Goal: Task Accomplishment & Management: Manage account settings

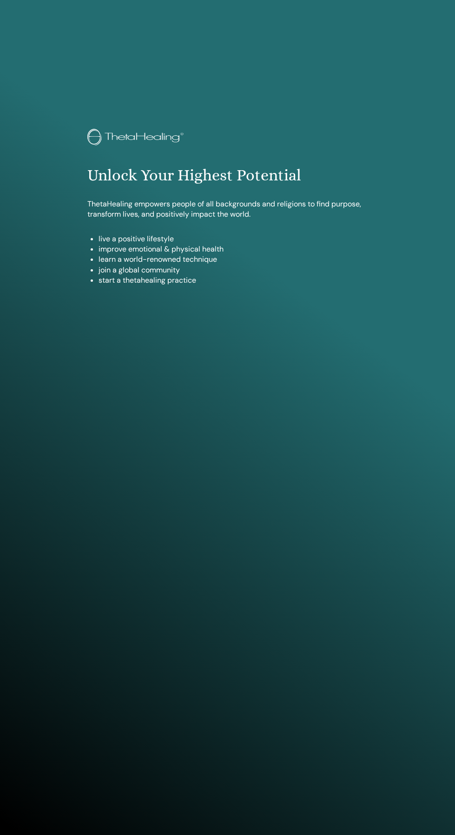
scroll to position [759, 0]
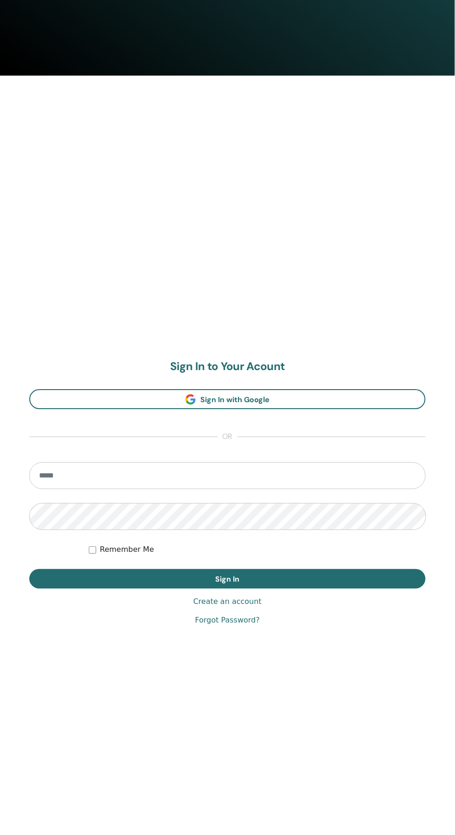
click at [278, 476] on input "email" at bounding box center [227, 476] width 397 height 27
type input "**********"
click at [29, 570] on button "Sign In" at bounding box center [227, 580] width 397 height 20
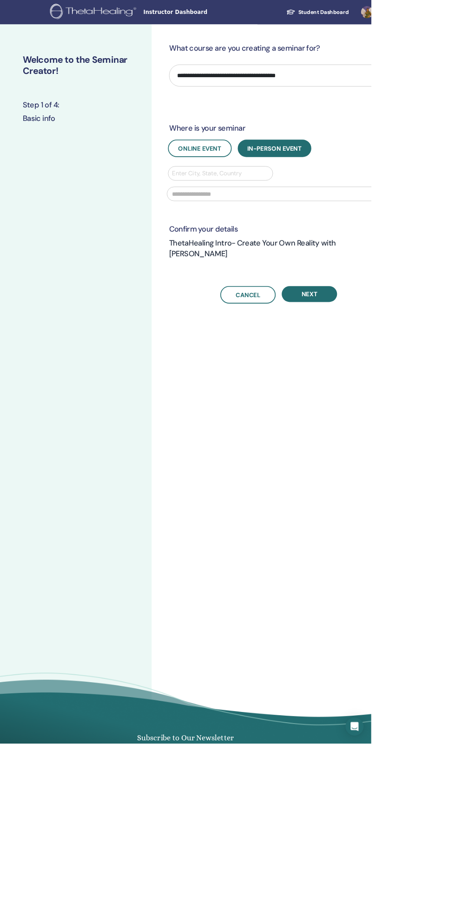
click at [202, 13] on span "Instructor Dashboard" at bounding box center [245, 15] width 139 height 10
click at [218, 30] on div "**********" at bounding box center [372, 474] width 372 height 888
click at [120, 13] on img at bounding box center [115, 15] width 109 height 21
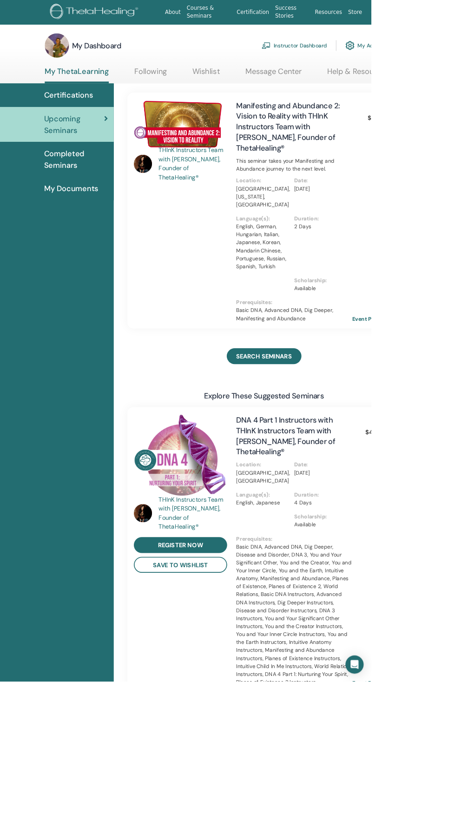
click at [359, 50] on link "Instructor Dashboard" at bounding box center [361, 56] width 80 height 20
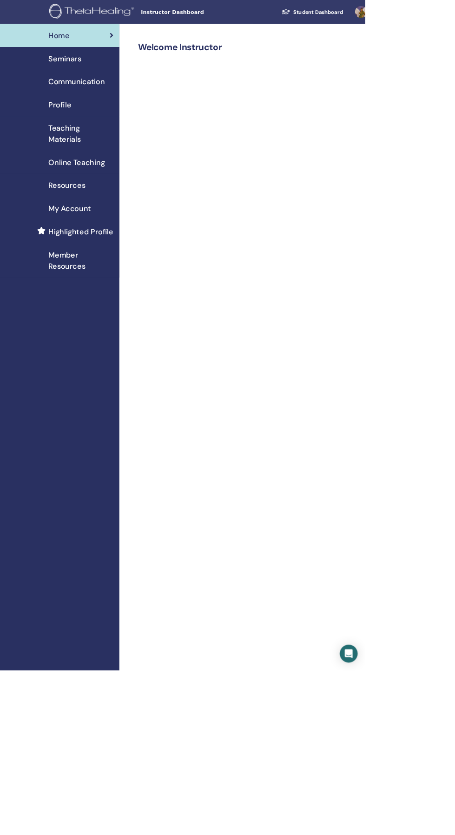
click at [93, 67] on span "Seminars" at bounding box center [80, 73] width 41 height 14
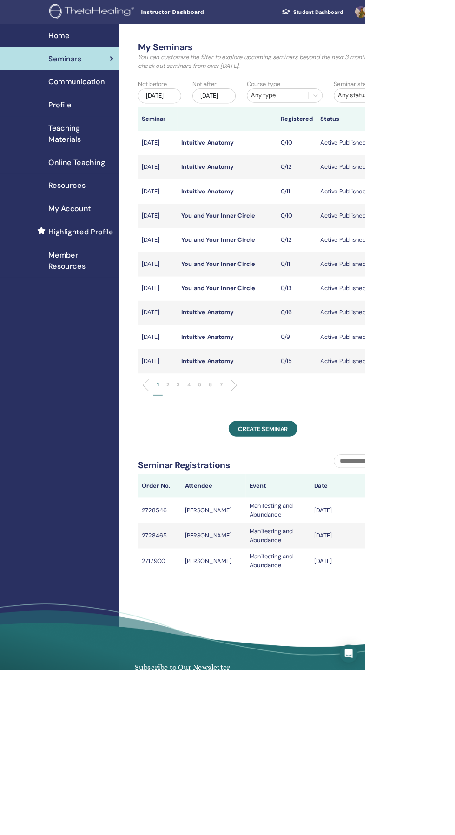
click at [287, 488] on li at bounding box center [288, 480] width 16 height 16
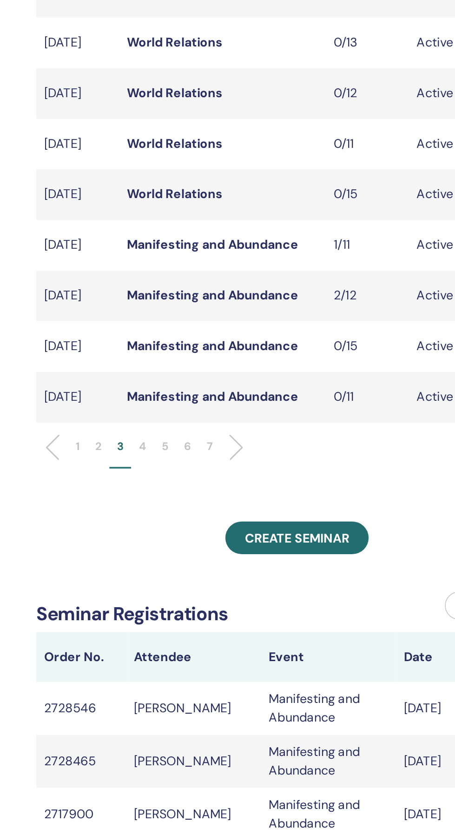
click at [303, 424] on link "Manifesting and Abundance" at bounding box center [277, 420] width 102 height 10
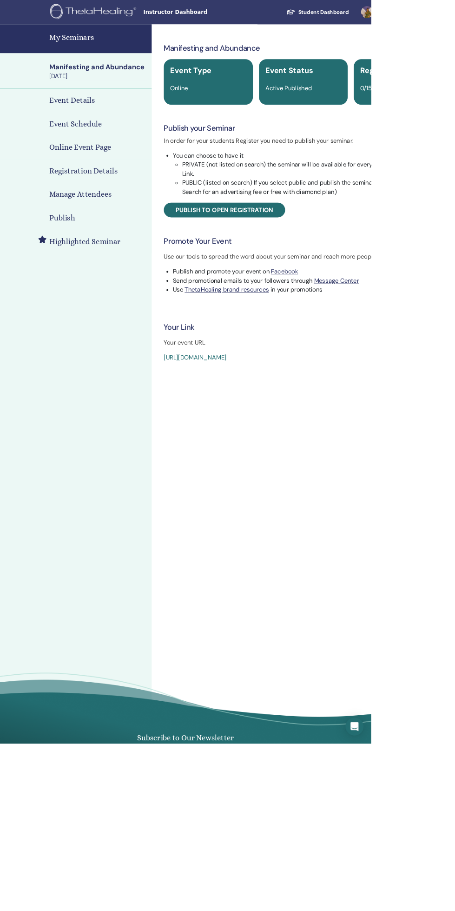
click at [106, 152] on h4 "Event Schedule" at bounding box center [92, 152] width 65 height 14
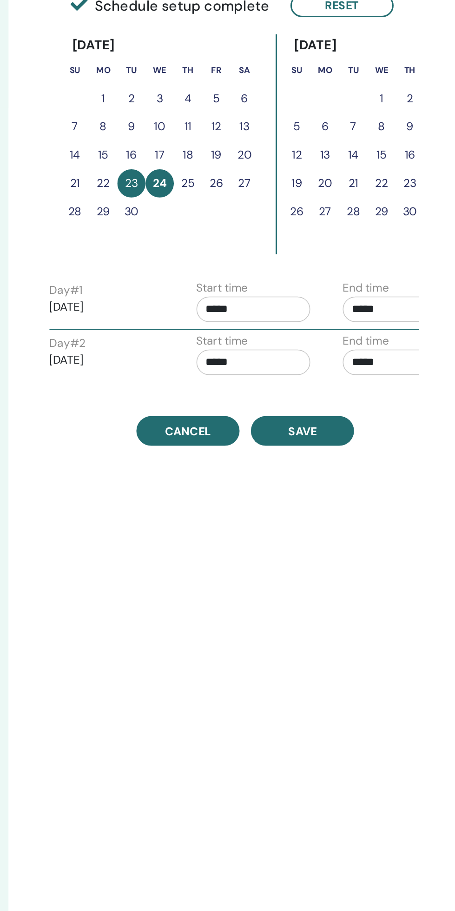
scroll to position [0, 1]
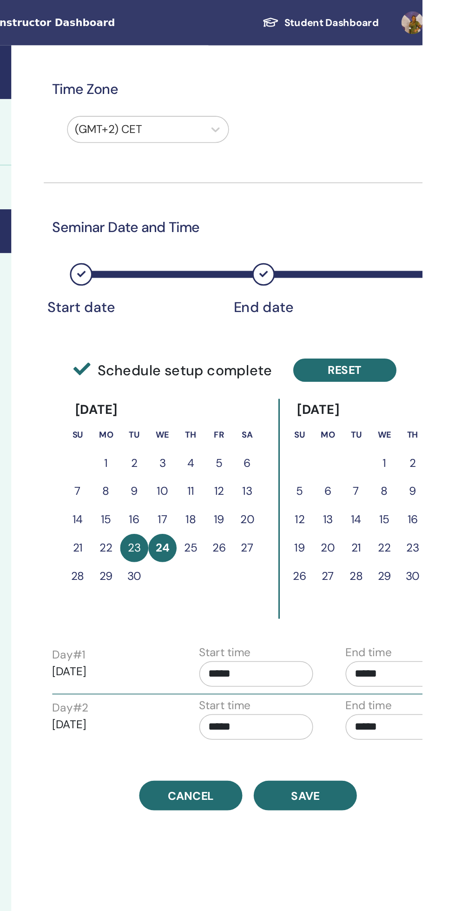
click at [410, 239] on button "Reset" at bounding box center [405, 243] width 68 height 15
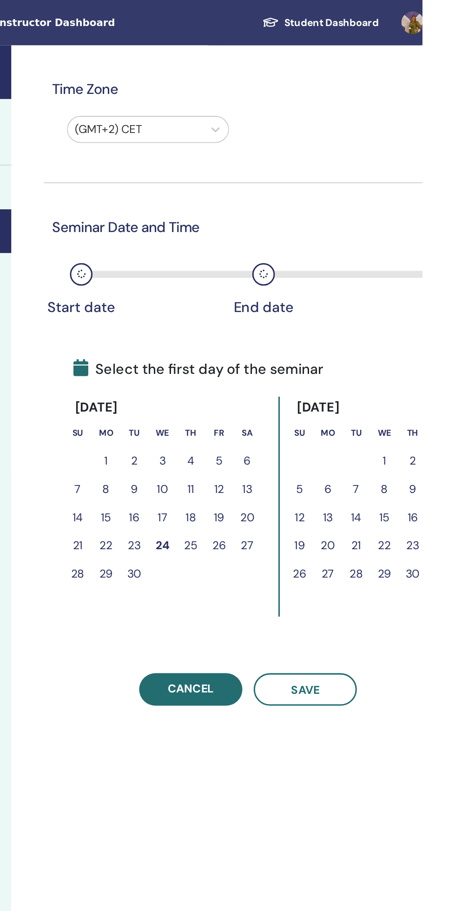
click at [306, 355] on button "25" at bounding box center [303, 359] width 19 height 19
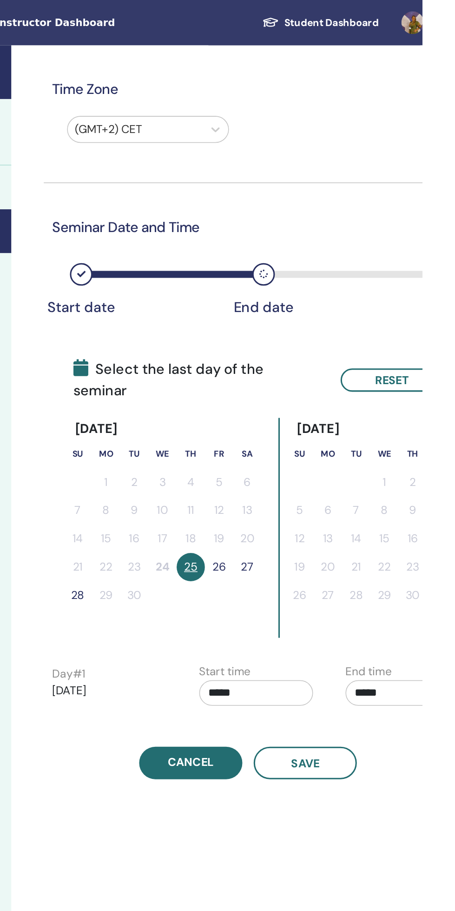
click at [325, 364] on button "26" at bounding box center [321, 373] width 19 height 19
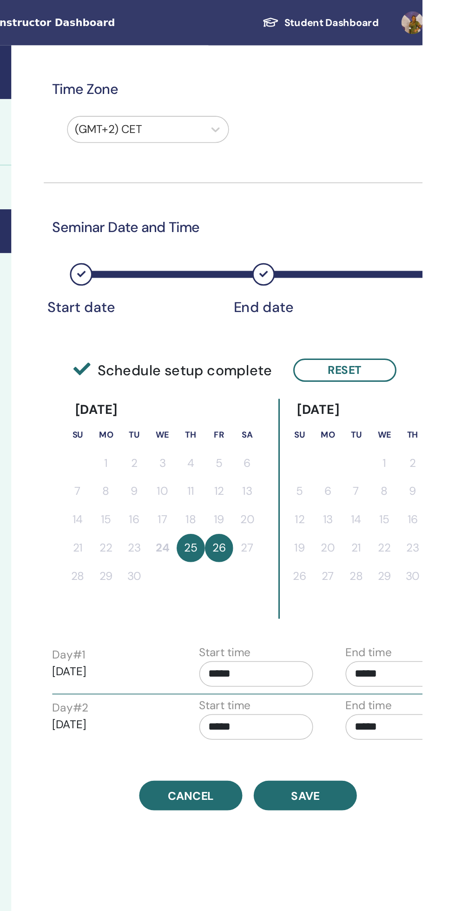
click at [350, 441] on input "*****" at bounding box center [346, 443] width 75 height 17
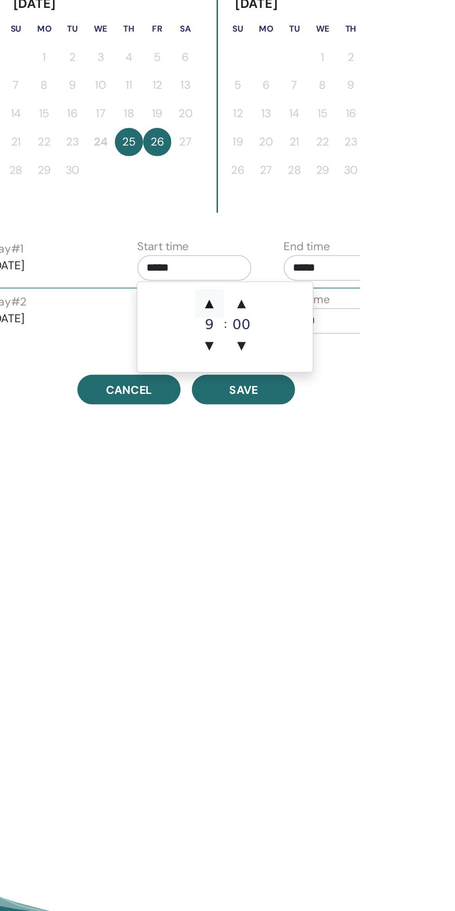
click at [359, 463] on span "▲" at bounding box center [356, 466] width 19 height 19
click at [356, 466] on span "▲" at bounding box center [356, 466] width 19 height 19
click at [356, 465] on span "▲" at bounding box center [356, 466] width 19 height 19
click at [357, 465] on span "▲" at bounding box center [356, 466] width 19 height 19
click at [359, 462] on span "▲" at bounding box center [356, 466] width 19 height 19
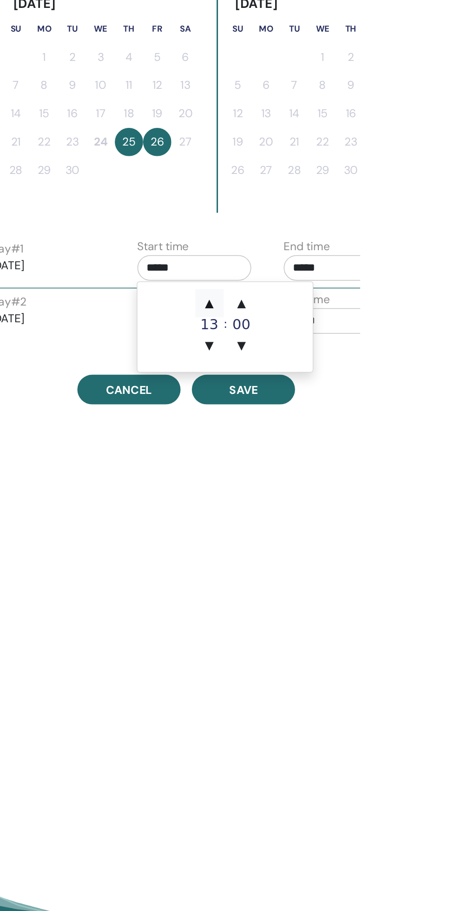
type input "*****"
click at [360, 457] on span "▲" at bounding box center [356, 466] width 19 height 19
click at [361, 457] on span "▲" at bounding box center [356, 466] width 19 height 19
click at [356, 466] on span "▲" at bounding box center [356, 466] width 19 height 19
click at [376, 466] on span "▲" at bounding box center [377, 466] width 19 height 19
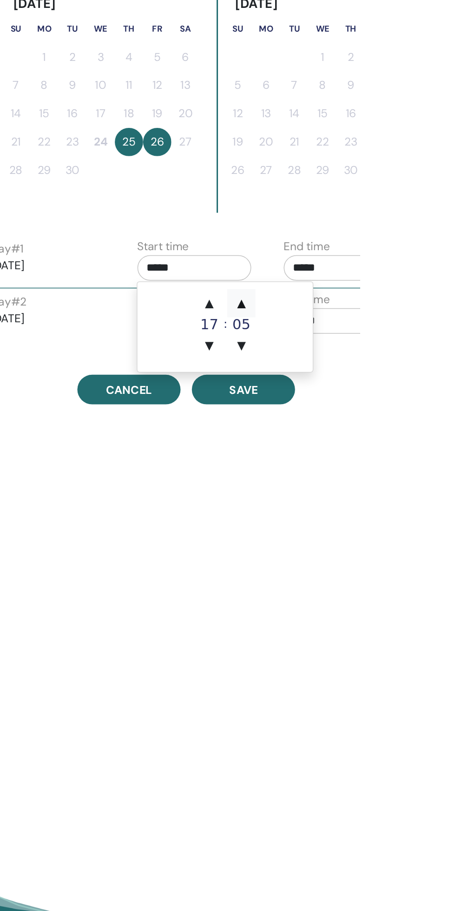
click at [380, 457] on span "▲" at bounding box center [377, 466] width 19 height 19
click at [376, 465] on span "▲" at bounding box center [377, 466] width 19 height 19
click at [379, 461] on span "▲" at bounding box center [377, 466] width 19 height 19
click at [378, 461] on span "▲" at bounding box center [377, 466] width 19 height 19
click at [380, 461] on span "▲" at bounding box center [377, 466] width 19 height 19
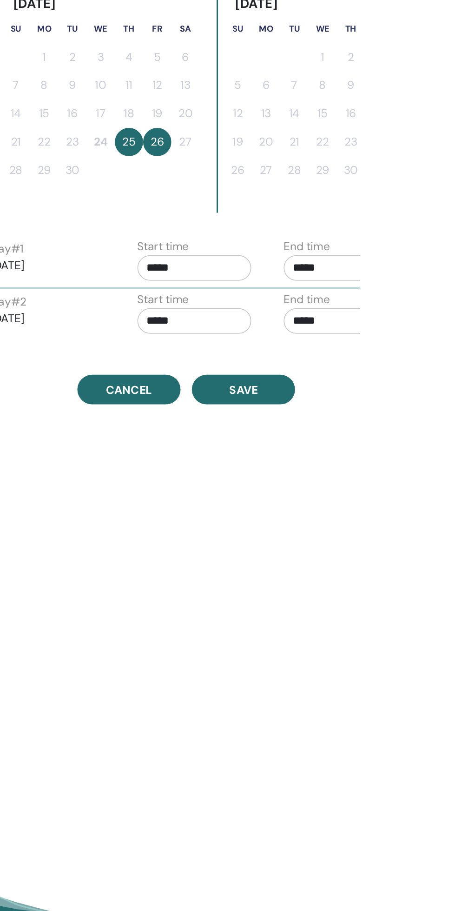
click at [452, 439] on input "*****" at bounding box center [442, 443] width 75 height 17
click at [452, 494] on span "▼" at bounding box center [452, 494] width 19 height 19
click at [452, 496] on span "▼" at bounding box center [452, 494] width 19 height 19
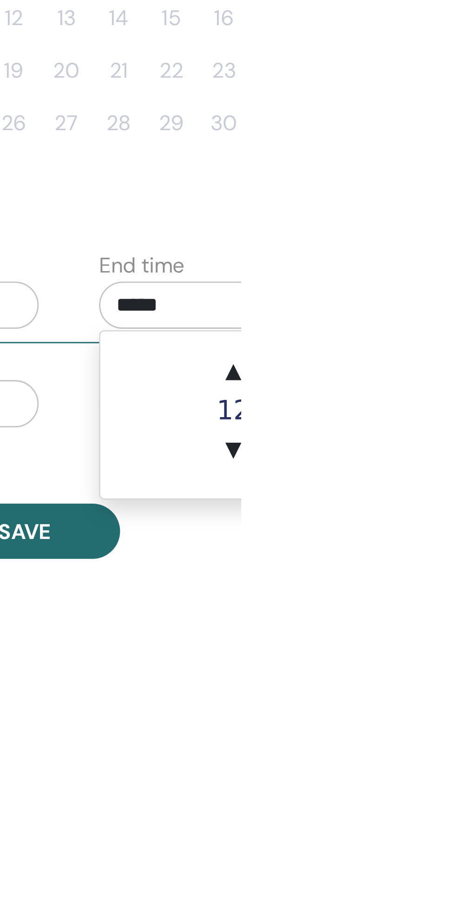
click at [455, 462] on td "▲ 12 ▼ : ▲ 00 ▼" at bounding box center [462, 481] width 115 height 59
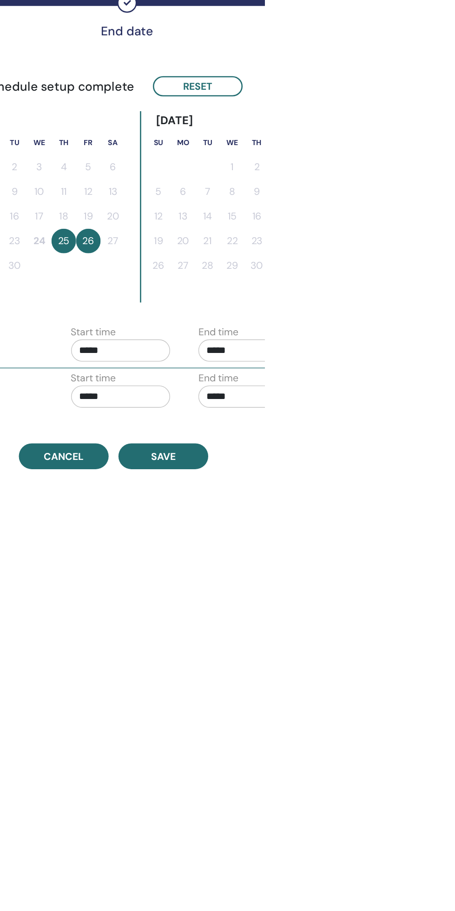
click at [380, 565] on div "Time Zone (GMT+2) CET Seminar Date and Time Start date End date Done Schedule s…" at bounding box center [371, 474] width 372 height 888
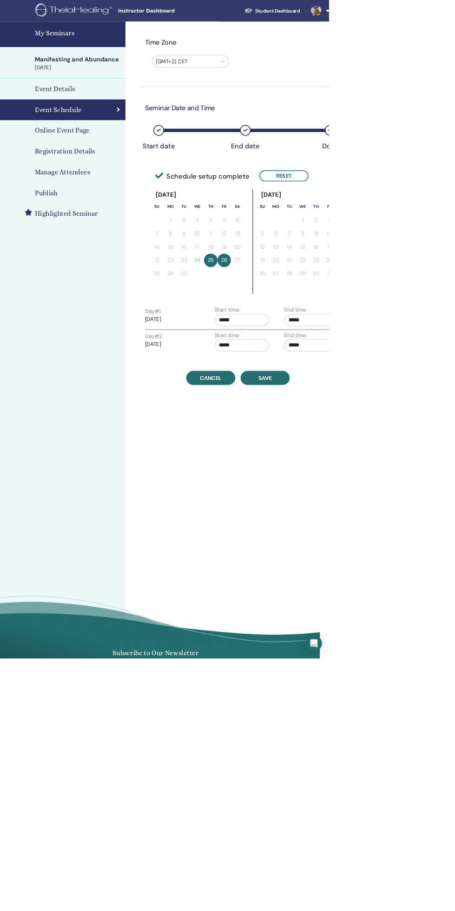
click at [438, 443] on input "*****" at bounding box center [431, 443] width 75 height 17
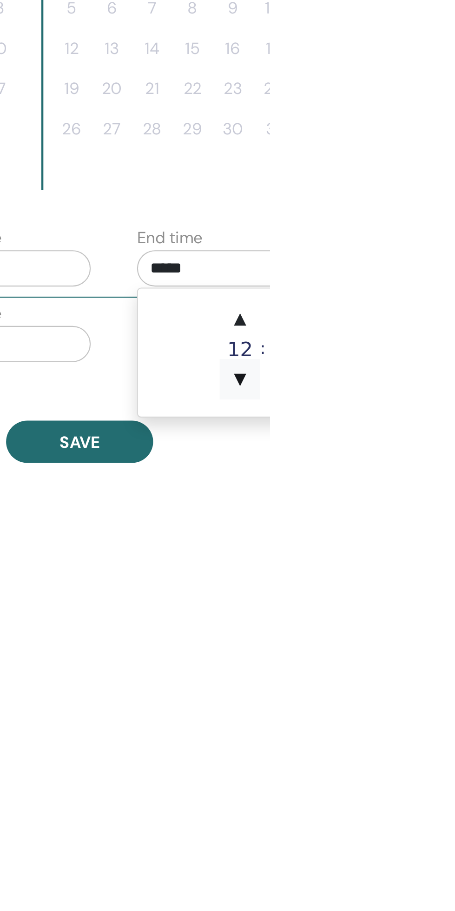
click at [443, 496] on span "▼" at bounding box center [441, 494] width 19 height 19
click at [443, 499] on span "▼" at bounding box center [441, 494] width 19 height 19
click at [442, 499] on span "▼" at bounding box center [441, 494] width 19 height 19
click at [440, 465] on span "▲" at bounding box center [441, 466] width 19 height 19
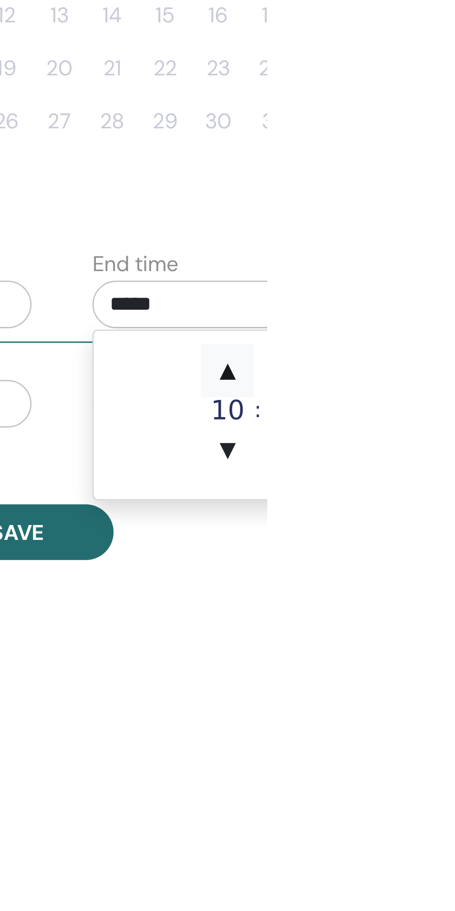
click at [444, 471] on span "▲" at bounding box center [441, 466] width 19 height 19
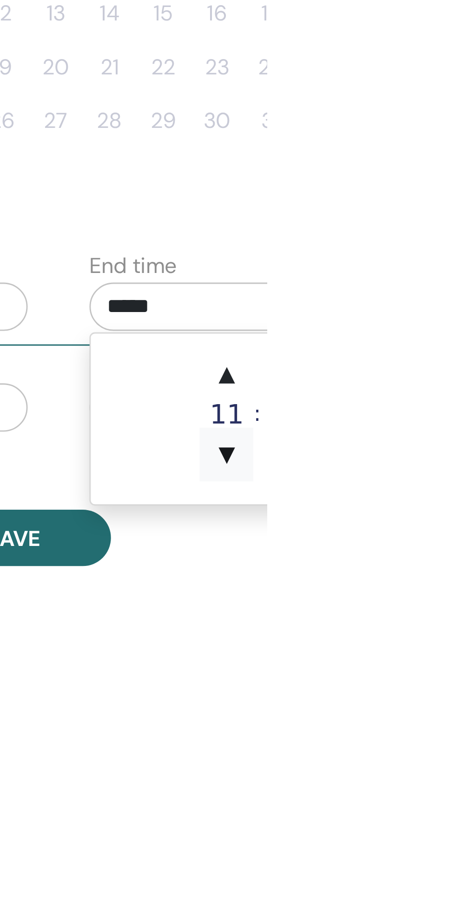
click at [442, 495] on span "▼" at bounding box center [441, 494] width 19 height 19
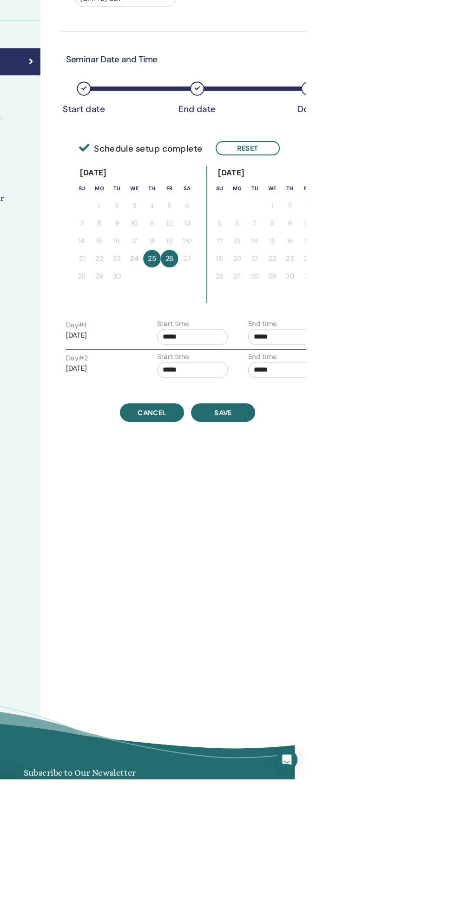
click at [369, 584] on div "Time Zone (GMT+2) CET Seminar Date and Time Start date End date Done Schedule s…" at bounding box center [360, 474] width 372 height 888
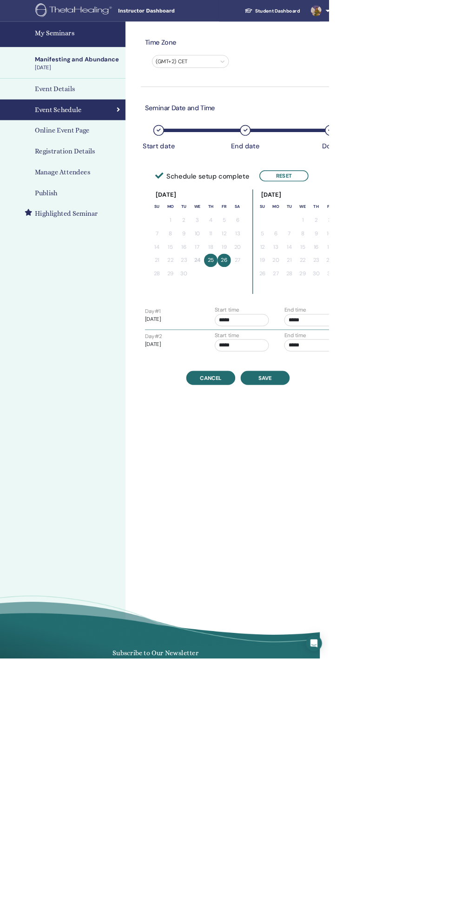
click at [454, 438] on input "*****" at bounding box center [431, 443] width 75 height 17
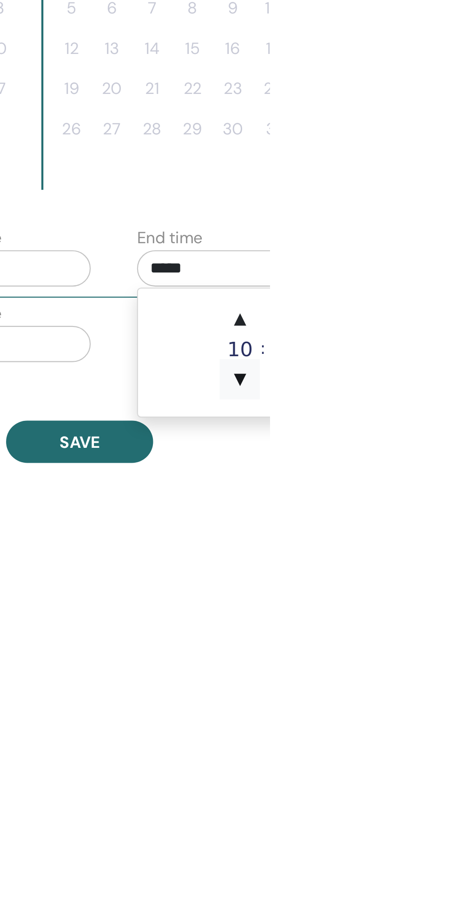
click at [444, 499] on span "▼" at bounding box center [441, 494] width 19 height 19
click at [446, 466] on span "▲" at bounding box center [441, 466] width 19 height 19
click at [445, 464] on span "▲" at bounding box center [441, 466] width 19 height 19
click at [447, 464] on span "▲" at bounding box center [441, 466] width 19 height 19
click at [448, 464] on span "▲" at bounding box center [441, 466] width 19 height 19
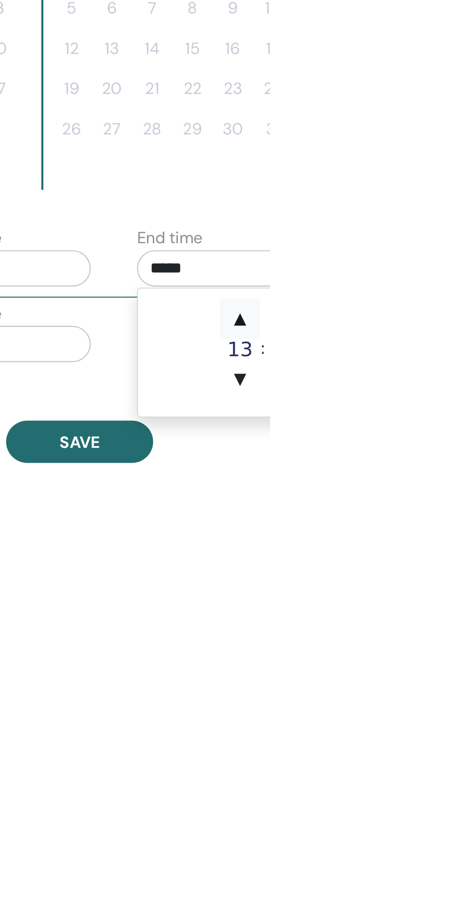
click at [446, 464] on span "▲" at bounding box center [441, 466] width 19 height 19
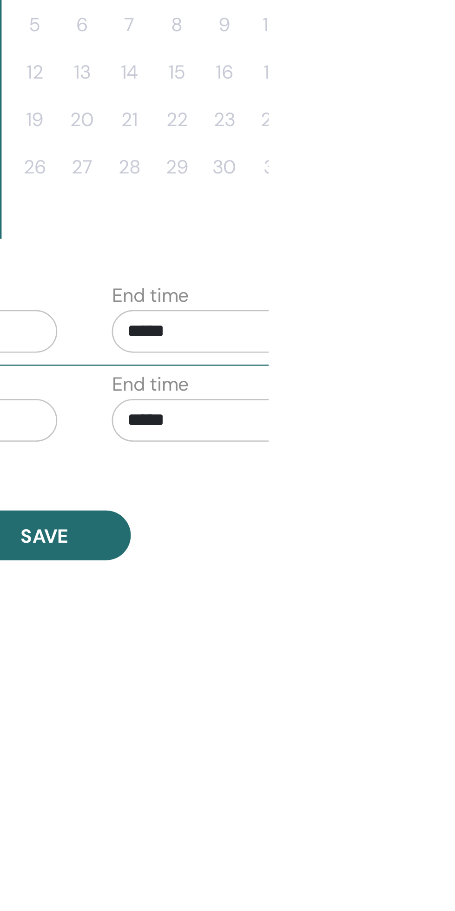
click at [450, 423] on div "Day # 1 2025/09/25 Start time ***** End time ***** Day # 2 2025/09/26 Start tim…" at bounding box center [329, 456] width 269 height 69
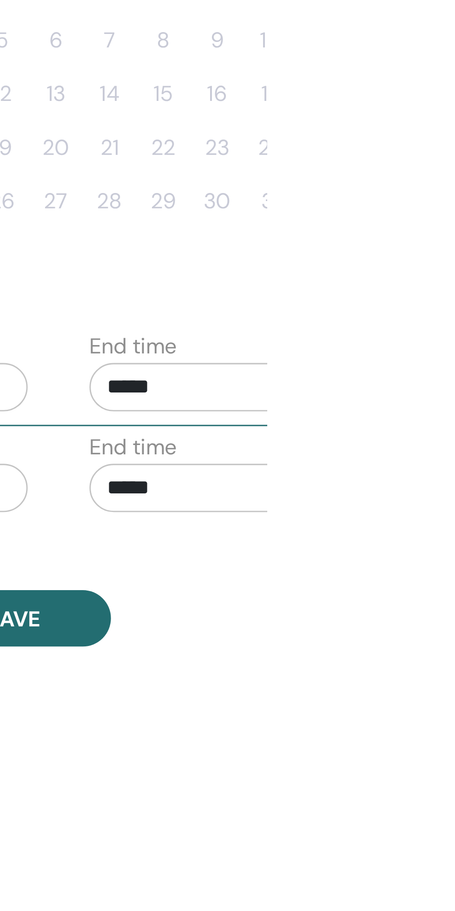
click at [441, 439] on input "*****" at bounding box center [431, 443] width 75 height 17
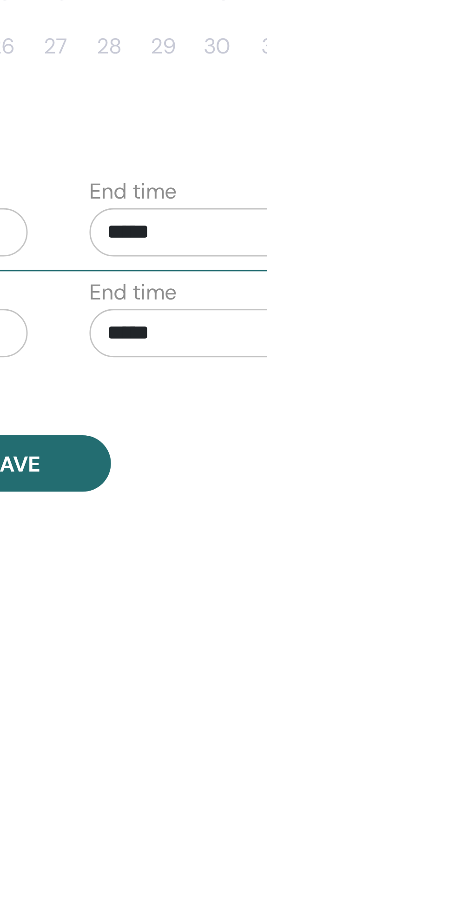
click at [438, 440] on input "*****" at bounding box center [431, 443] width 75 height 17
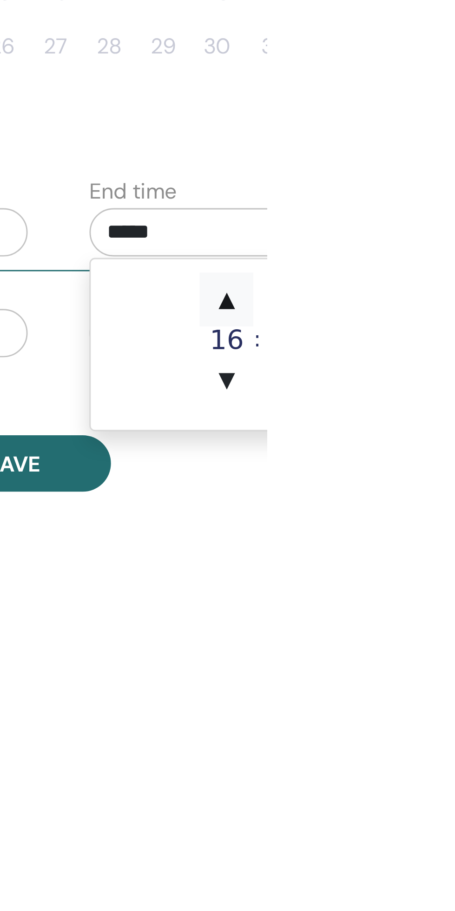
click at [444, 470] on span "▲" at bounding box center [441, 466] width 19 height 19
click at [445, 466] on span "▲" at bounding box center [441, 466] width 19 height 19
click at [444, 468] on span "▲" at bounding box center [441, 466] width 19 height 19
click at [445, 466] on span "▲" at bounding box center [441, 466] width 19 height 19
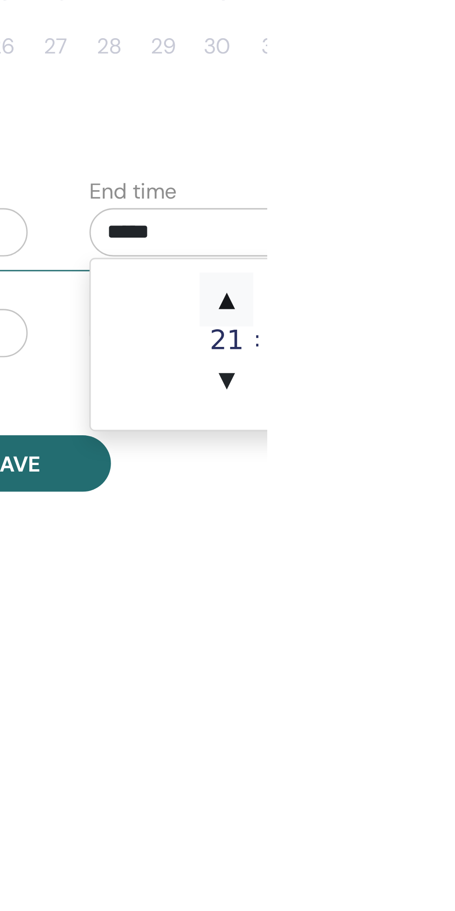
click at [446, 467] on span "▲" at bounding box center [441, 466] width 19 height 19
click at [445, 465] on span "▲" at bounding box center [441, 466] width 19 height 19
click at [441, 464] on span "▲" at bounding box center [441, 466] width 19 height 19
click at [455, 464] on span "▲" at bounding box center [462, 466] width 19 height 19
click at [455, 466] on span "▲" at bounding box center [462, 466] width 19 height 19
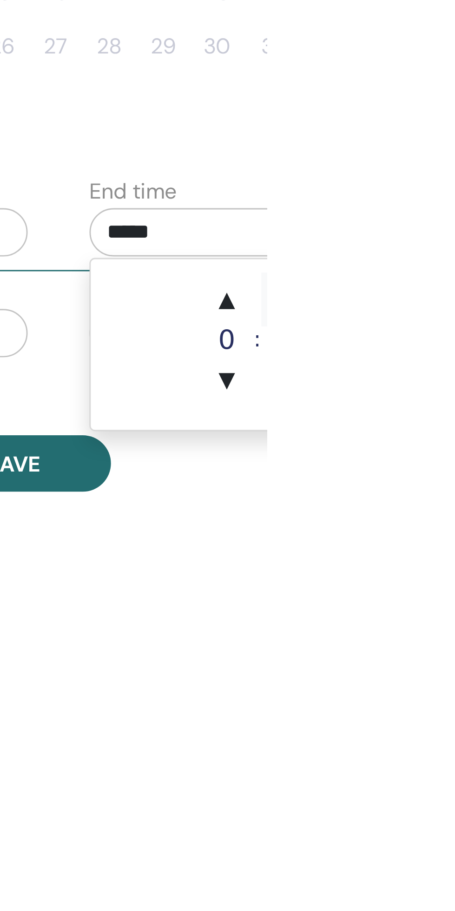
click at [455, 466] on span "▲" at bounding box center [462, 466] width 19 height 19
click at [455, 464] on span "▲" at bounding box center [462, 466] width 19 height 19
click at [455, 465] on span "▲" at bounding box center [462, 466] width 19 height 19
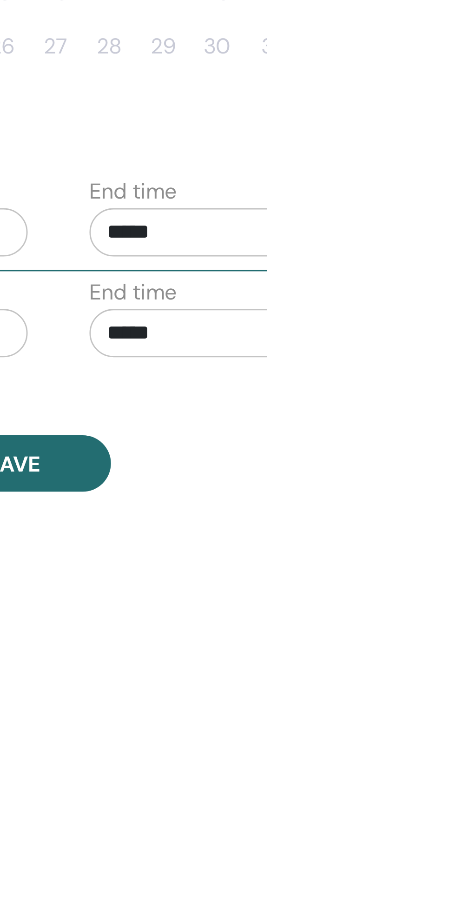
click at [455, 553] on div "Time Zone (GMT+2) CET Seminar Date and Time Start date End date Done Schedule s…" at bounding box center [360, 474] width 372 height 888
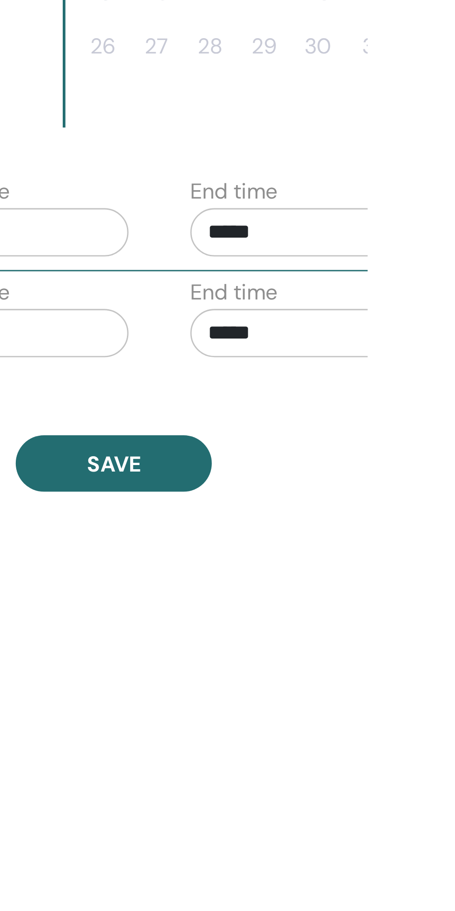
click at [431, 438] on input "*****" at bounding box center [431, 443] width 75 height 17
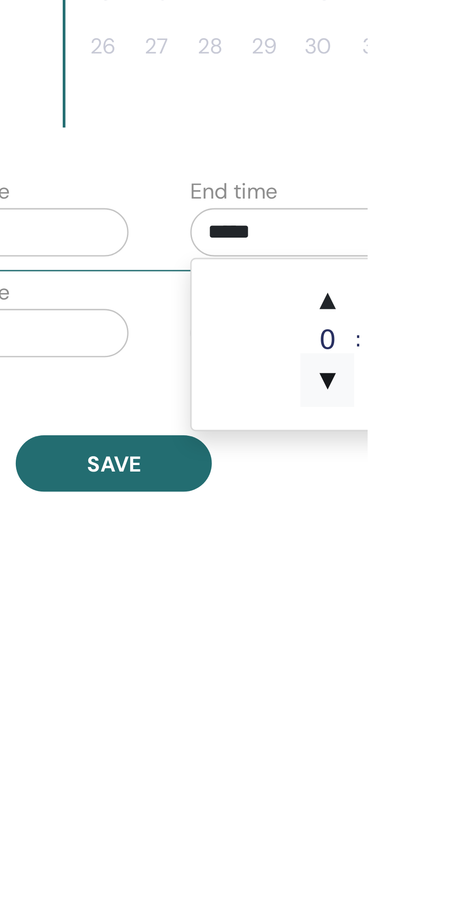
click at [441, 494] on span "▼" at bounding box center [441, 494] width 19 height 19
click at [455, 464] on span "▲" at bounding box center [462, 466] width 19 height 19
click at [455, 468] on span "▲" at bounding box center [462, 466] width 19 height 19
click at [455, 467] on span "▲" at bounding box center [462, 466] width 19 height 19
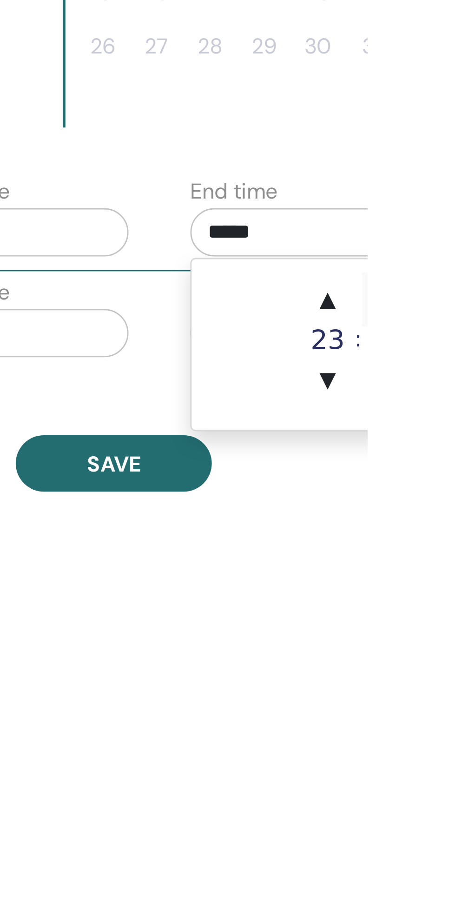
click at [455, 465] on span "▲" at bounding box center [462, 466] width 19 height 19
click at [455, 463] on span "▲" at bounding box center [462, 466] width 19 height 19
click at [442, 496] on span "▼" at bounding box center [441, 494] width 19 height 19
click at [455, 494] on span "▼" at bounding box center [462, 494] width 19 height 19
click at [441, 466] on span "▲" at bounding box center [441, 466] width 19 height 19
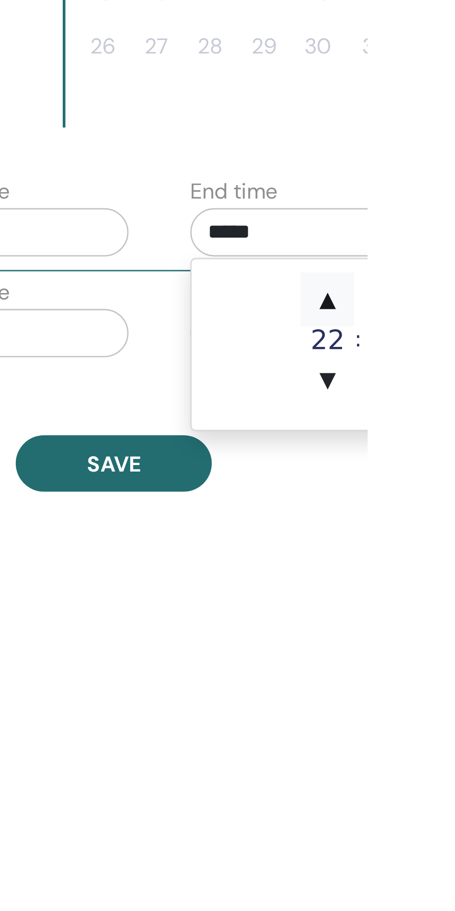
type input "*****"
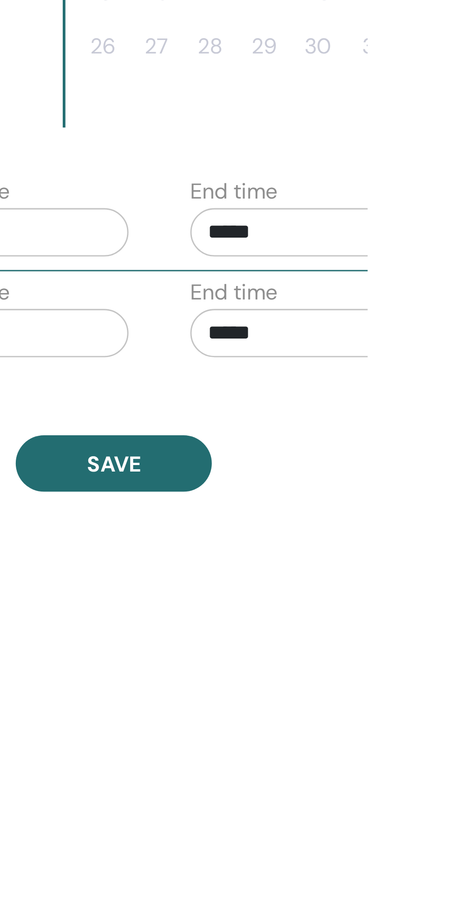
click at [452, 546] on div "Time Zone (GMT+2) CET Seminar Date and Time Start date End date Done Schedule s…" at bounding box center [360, 474] width 372 height 888
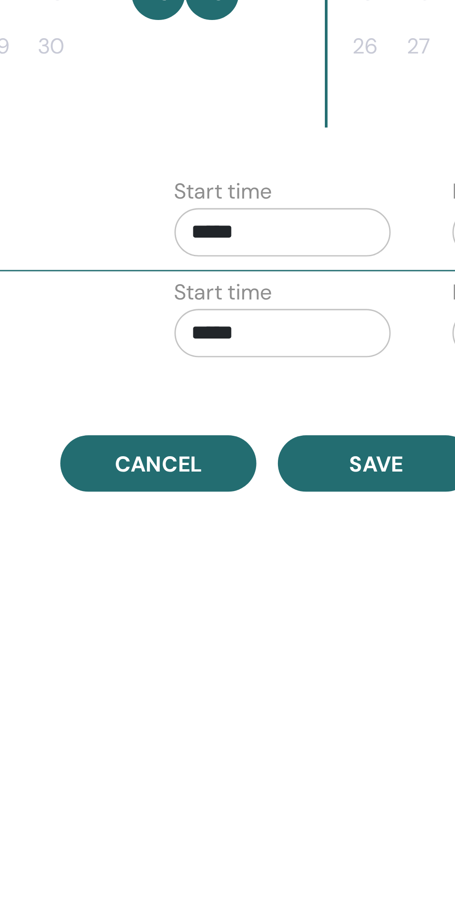
click at [307, 441] on input "*****" at bounding box center [335, 443] width 75 height 17
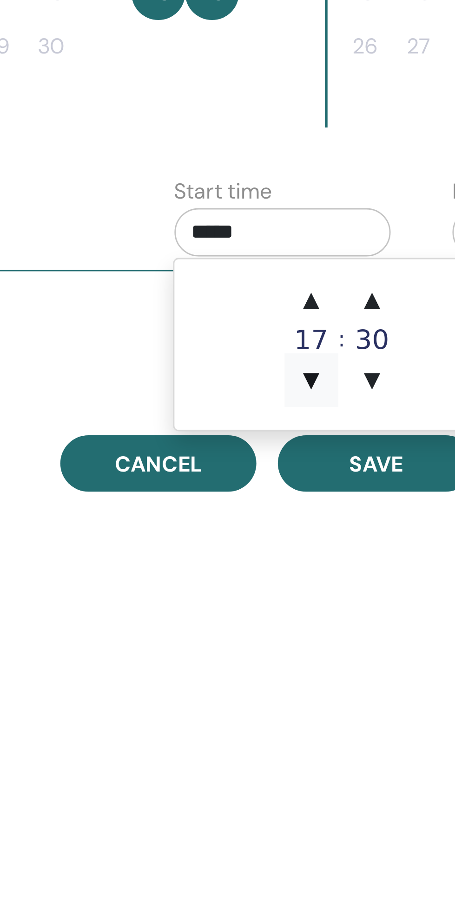
click at [345, 494] on span "▼" at bounding box center [345, 494] width 19 height 19
click at [344, 464] on span "▲" at bounding box center [345, 466] width 19 height 19
type input "*****"
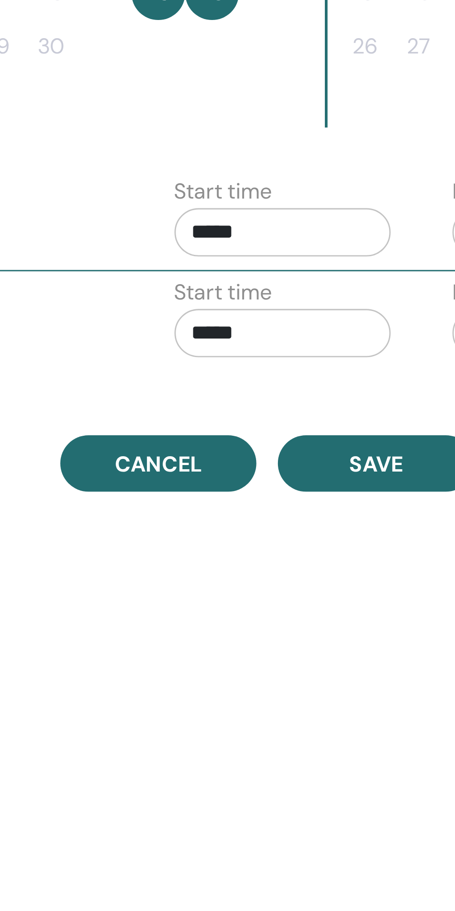
click at [360, 582] on div "Time Zone (GMT+2) CET Seminar Date and Time Start date End date Done Schedule s…" at bounding box center [360, 474] width 372 height 888
click at [327, 474] on input "*****" at bounding box center [335, 478] width 75 height 17
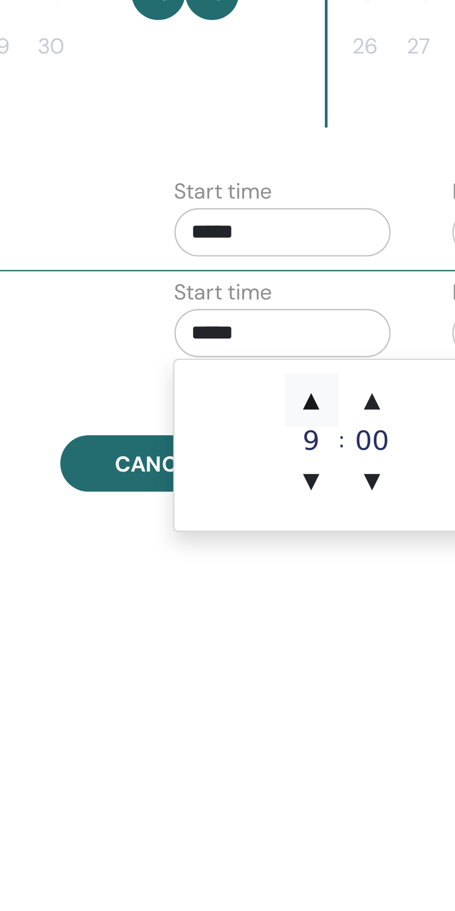
click at [345, 500] on span "▲" at bounding box center [345, 501] width 19 height 19
click at [342, 502] on span "▲" at bounding box center [345, 501] width 19 height 19
click at [347, 504] on span "▲" at bounding box center [345, 501] width 19 height 19
click at [341, 497] on span "▲" at bounding box center [345, 501] width 19 height 19
click at [344, 503] on span "▲" at bounding box center [345, 501] width 19 height 19
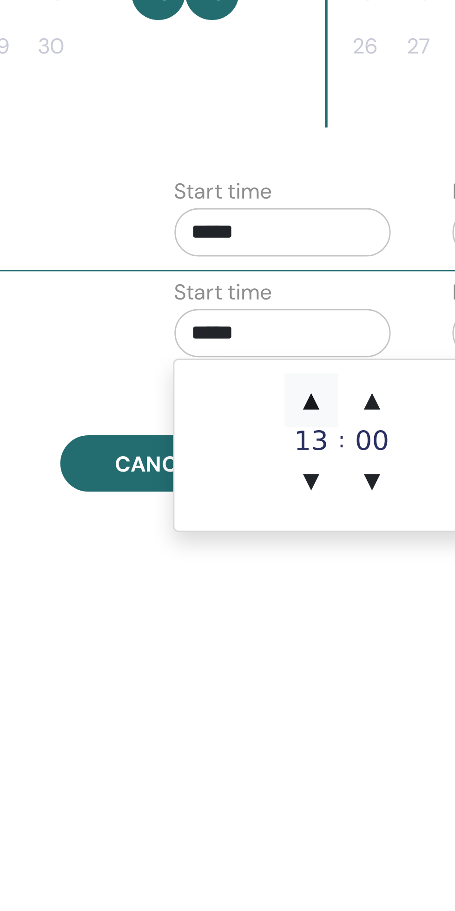
type input "*****"
click at [345, 503] on span "▲" at bounding box center [345, 501] width 19 height 19
click at [345, 501] on span "▲" at bounding box center [345, 501] width 19 height 19
click at [346, 501] on span "▲" at bounding box center [345, 501] width 19 height 19
click at [364, 503] on span "▲" at bounding box center [366, 501] width 19 height 19
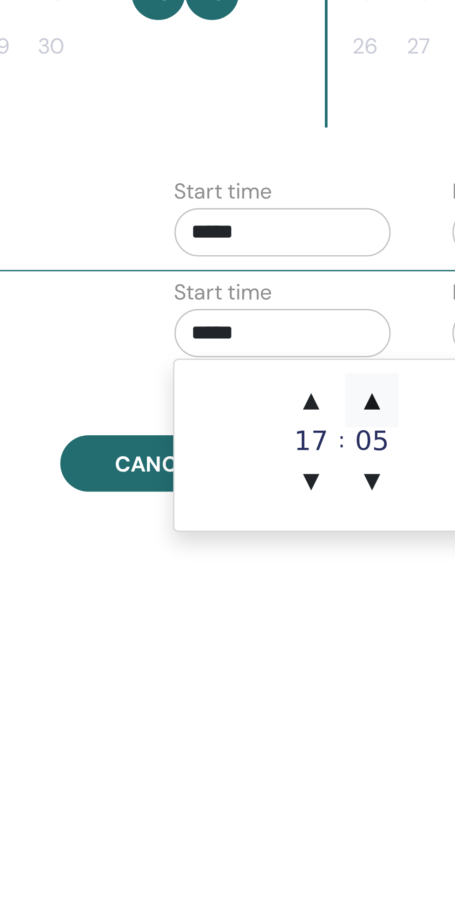
click at [367, 501] on span "▲" at bounding box center [366, 501] width 19 height 19
click at [368, 501] on span "▲" at bounding box center [366, 501] width 19 height 19
click at [368, 502] on span "▲" at bounding box center [366, 501] width 19 height 19
click at [368, 501] on span "▲" at bounding box center [366, 501] width 19 height 19
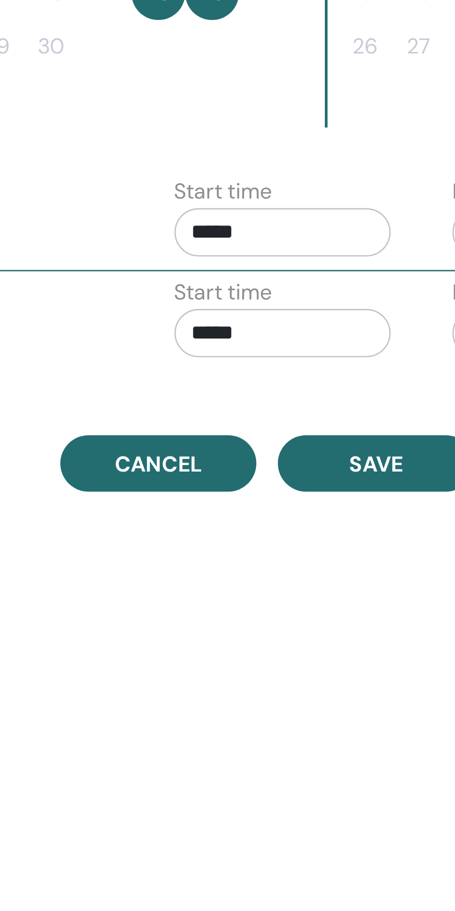
click at [372, 587] on div "Time Zone (GMT+2) CET Seminar Date and Time Start date End date Done Schedule s…" at bounding box center [360, 474] width 372 height 888
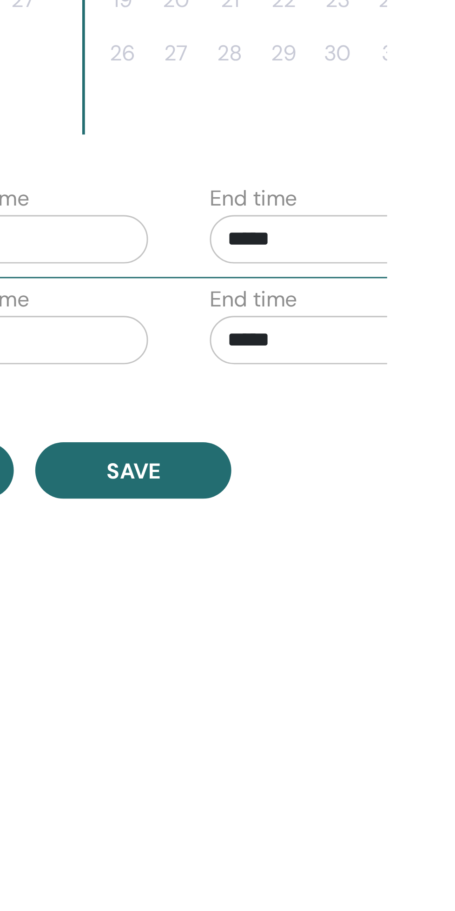
click at [424, 473] on input "*****" at bounding box center [431, 478] width 75 height 17
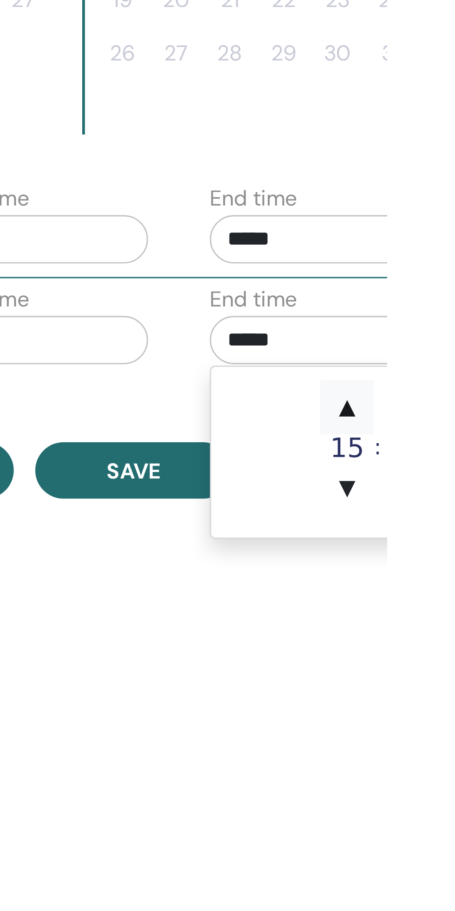
click at [442, 499] on span "▲" at bounding box center [441, 501] width 19 height 19
click at [441, 499] on span "▲" at bounding box center [441, 501] width 19 height 19
click at [443, 501] on span "▲" at bounding box center [441, 501] width 19 height 19
click at [444, 500] on span "▲" at bounding box center [441, 501] width 19 height 19
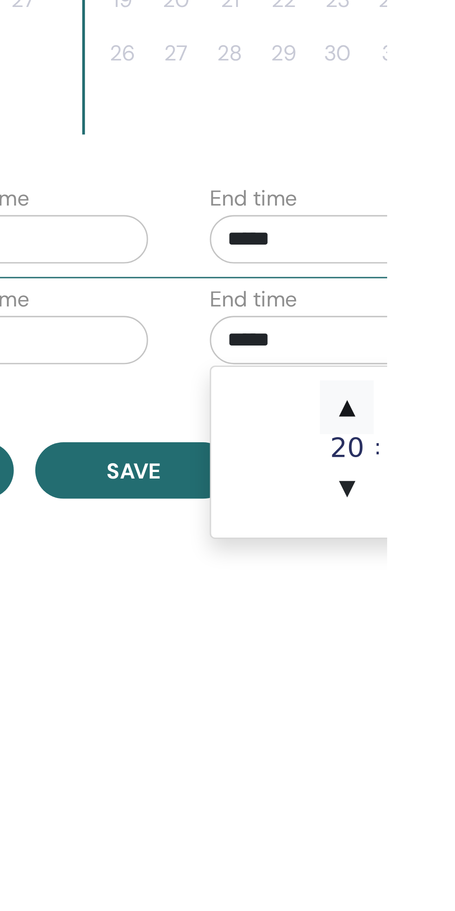
click at [443, 500] on span "▲" at bounding box center [441, 501] width 19 height 19
click at [443, 499] on span "▲" at bounding box center [441, 501] width 19 height 19
click at [443, 500] on span "▲" at bounding box center [441, 501] width 19 height 19
click at [455, 504] on span "▲" at bounding box center [462, 501] width 19 height 19
click at [455, 531] on span "▼" at bounding box center [462, 529] width 19 height 19
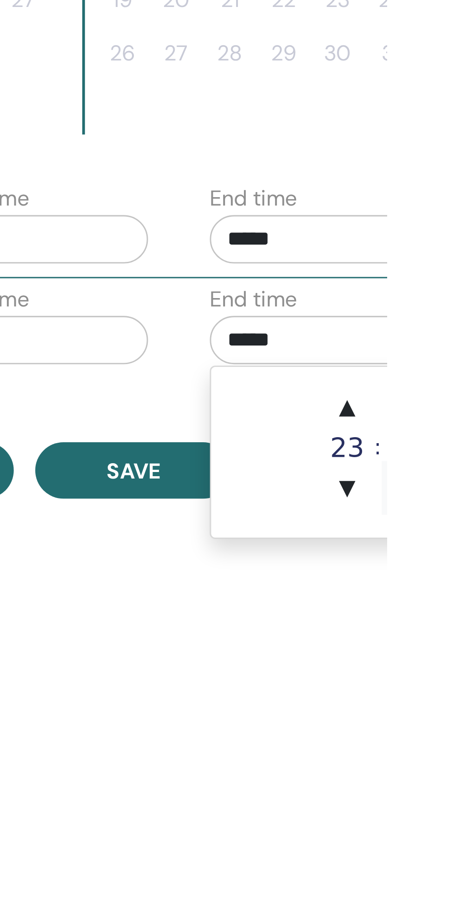
click at [455, 531] on span "▼" at bounding box center [462, 529] width 19 height 19
click at [440, 501] on span "▲" at bounding box center [441, 501] width 19 height 19
type input "*****"
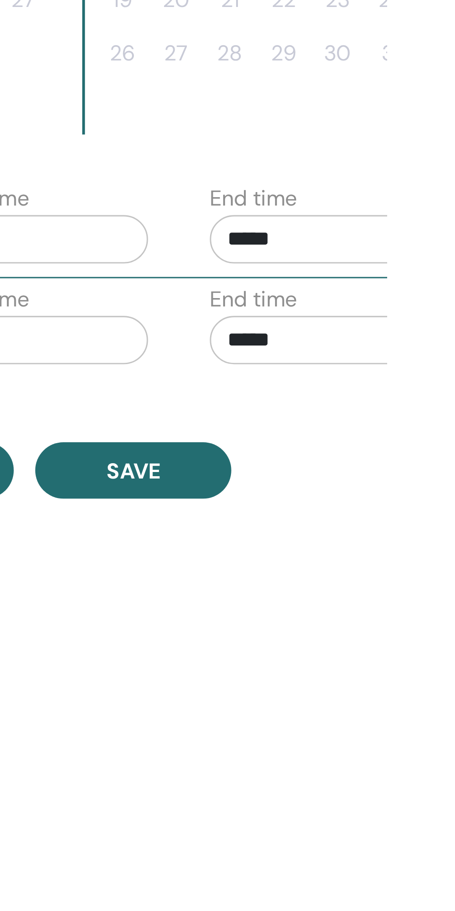
click at [353, 473] on input "*****" at bounding box center [335, 478] width 75 height 17
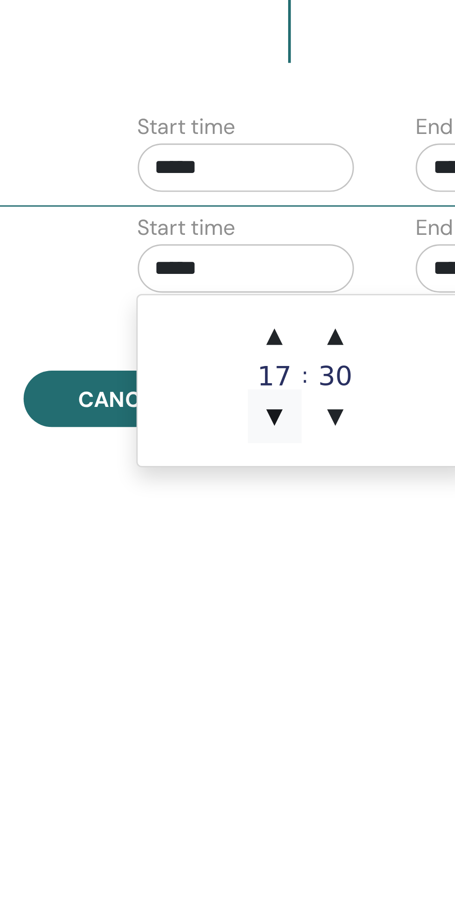
click at [345, 529] on span "▼" at bounding box center [345, 529] width 19 height 19
click at [344, 500] on span "▲" at bounding box center [345, 501] width 19 height 19
type input "*****"
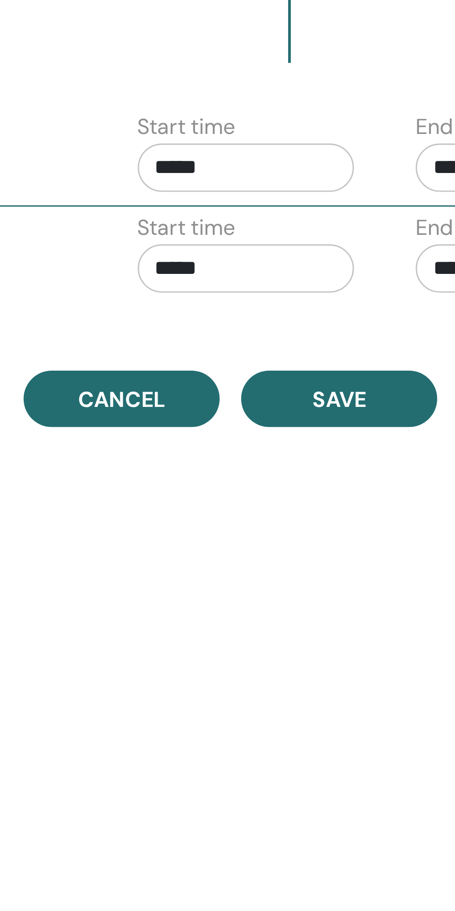
click at [371, 616] on div "Time Zone (GMT+2) CET Seminar Date and Time Start date End date Done Schedule s…" at bounding box center [360, 474] width 372 height 888
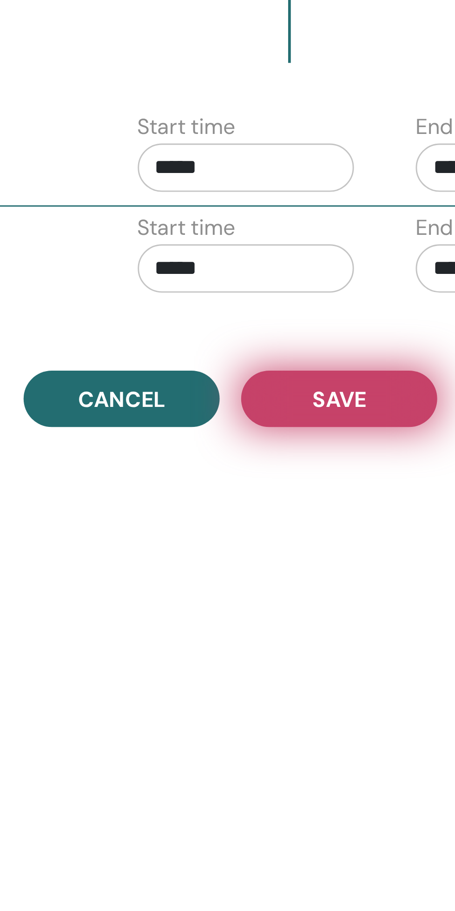
click at [369, 523] on span "Save" at bounding box center [367, 523] width 19 height 10
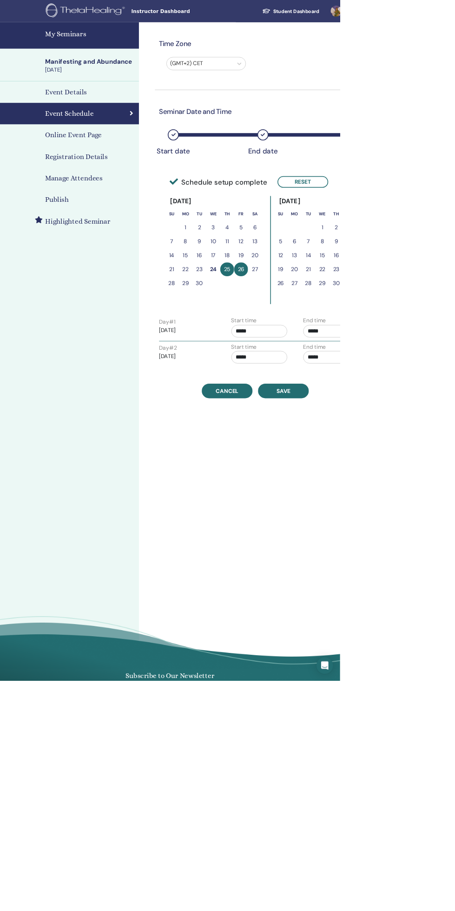
click at [106, 209] on h4 "Registration Details" at bounding box center [102, 210] width 84 height 14
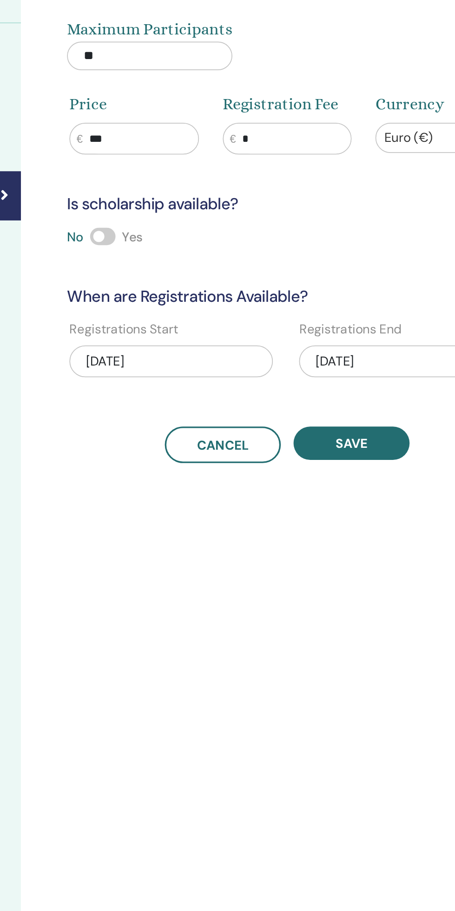
click at [389, 304] on div "[DATE]" at bounding box center [408, 306] width 119 height 19
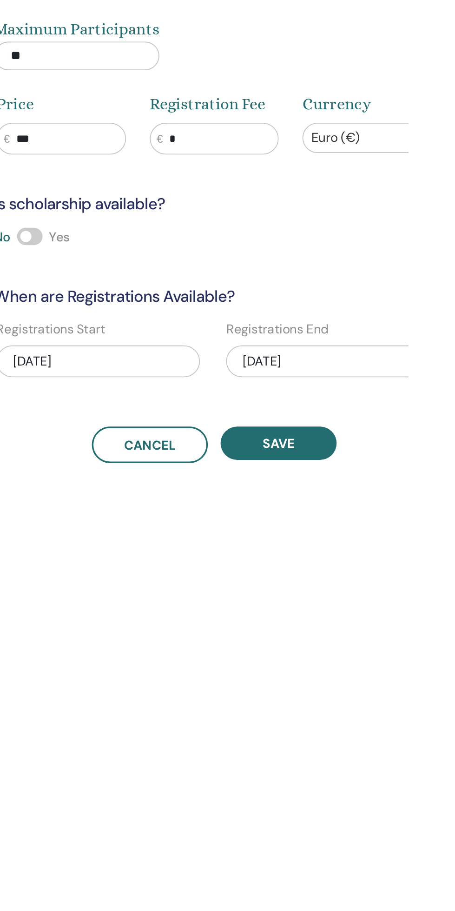
click at [429, 302] on div "[DATE]" at bounding box center [408, 306] width 119 height 19
click at [431, 499] on div "Registration details Type Online Maximum Participants ** Price € *** Registrati…" at bounding box center [372, 474] width 372 height 888
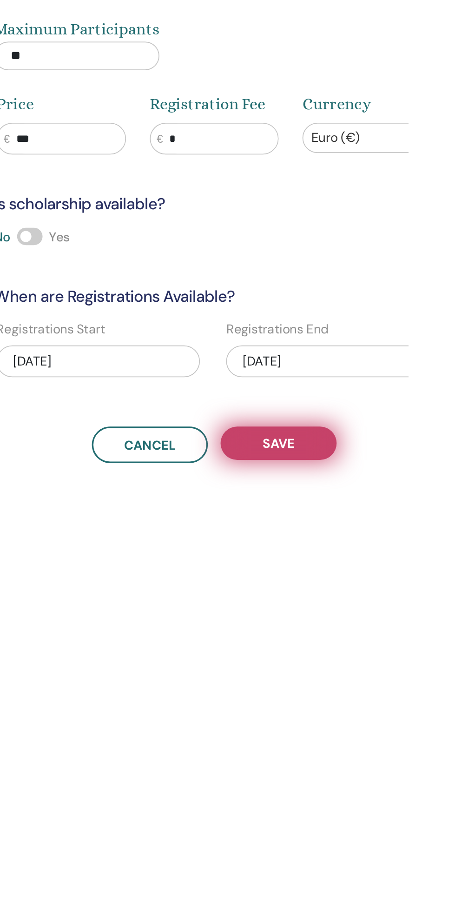
click at [384, 345] on button "Save" at bounding box center [379, 355] width 68 height 20
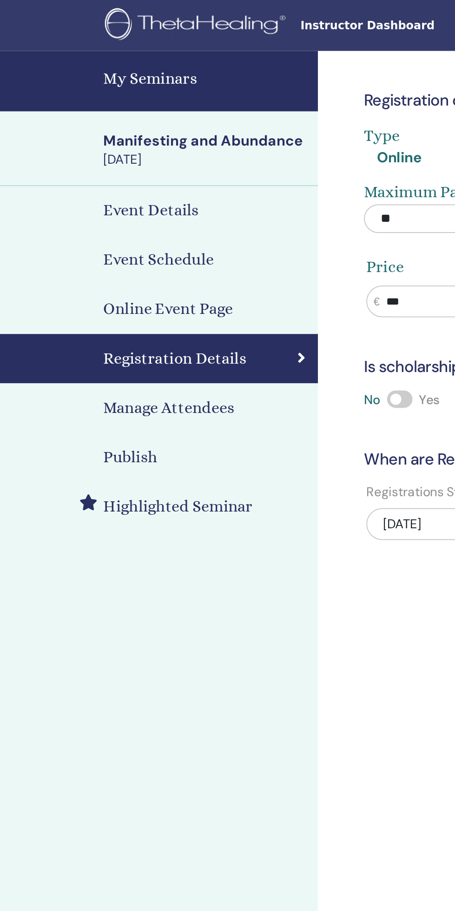
click at [102, 126] on h4 "Event Details" at bounding box center [88, 123] width 56 height 14
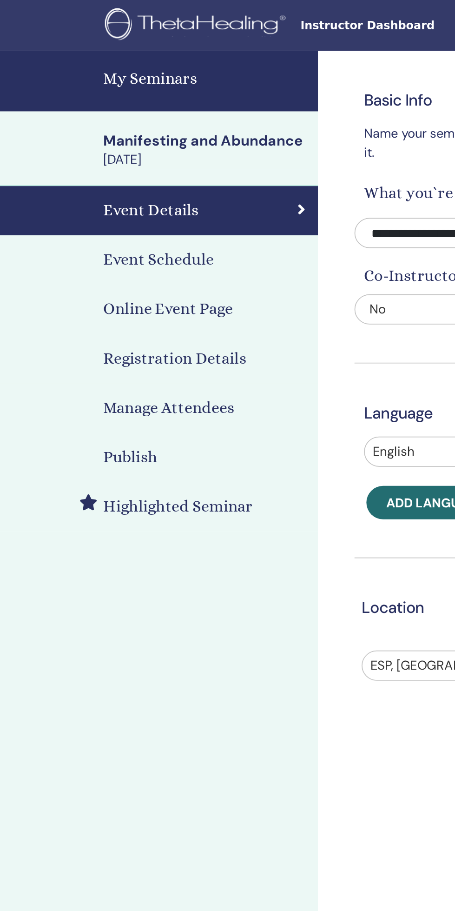
click at [98, 40] on h4 "My Seminars" at bounding box center [120, 46] width 120 height 14
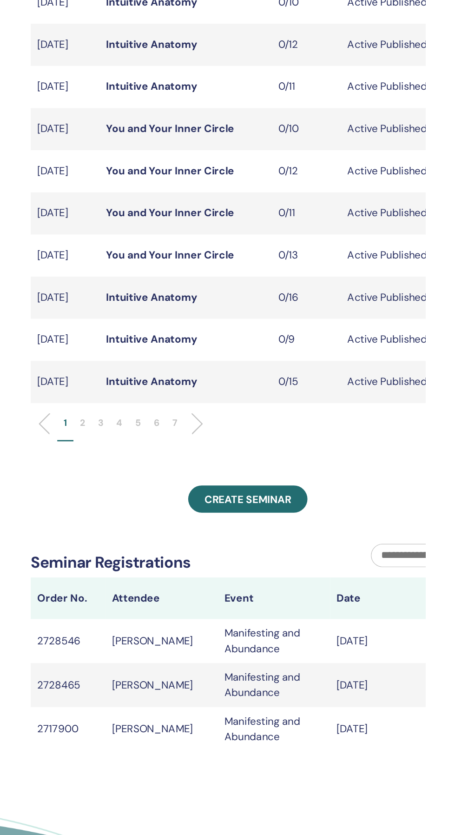
scroll to position [0, 0]
click at [287, 488] on li at bounding box center [288, 480] width 16 height 16
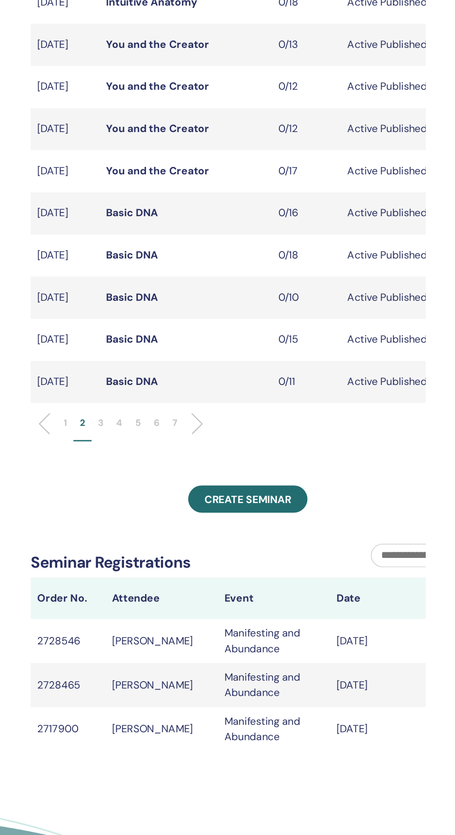
click at [289, 488] on li at bounding box center [288, 480] width 16 height 16
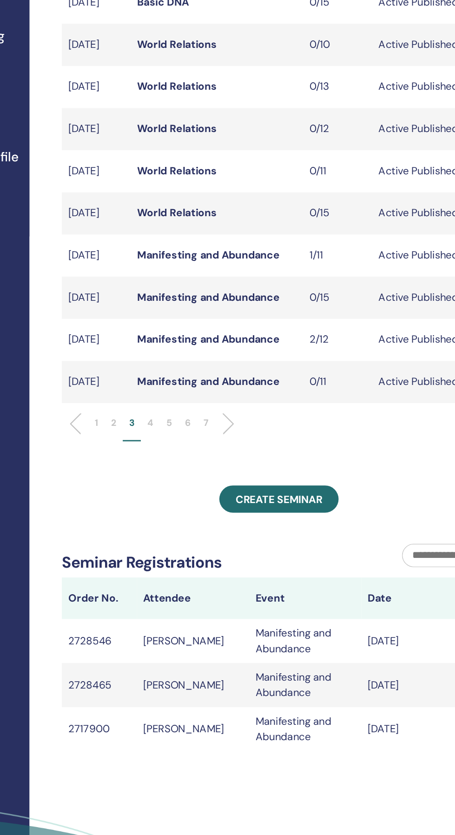
click at [296, 454] on link "Manifesting and Abundance" at bounding box center [277, 449] width 102 height 10
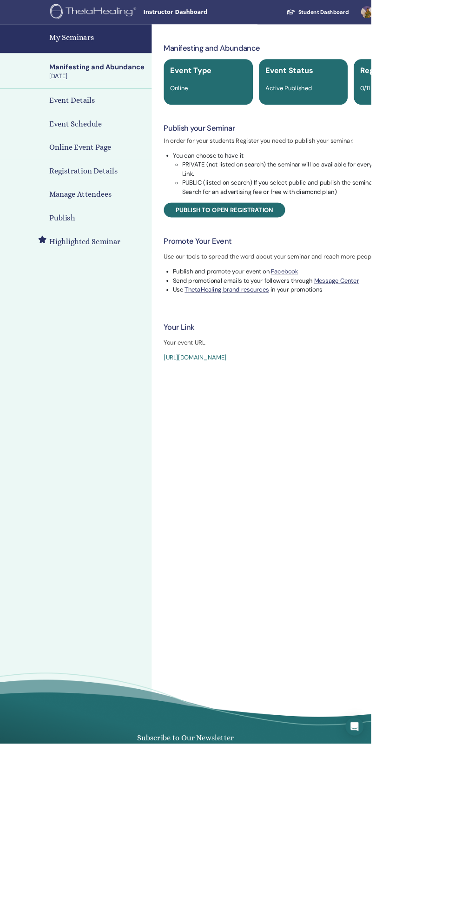
click at [126, 205] on h4 "Registration Details" at bounding box center [102, 210] width 84 height 14
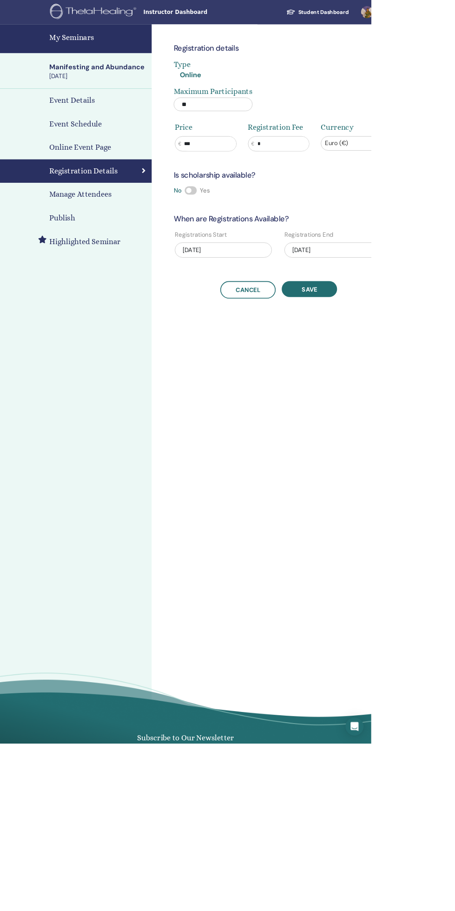
click at [411, 301] on div "[DATE]" at bounding box center [408, 306] width 119 height 19
click at [434, 303] on div "[DATE]" at bounding box center [408, 306] width 119 height 19
click at [423, 411] on div "25" at bounding box center [423, 410] width 13 height 13
click at [379, 354] on span "Save" at bounding box center [379, 355] width 19 height 10
click at [94, 40] on h4 "My Seminars" at bounding box center [120, 46] width 120 height 14
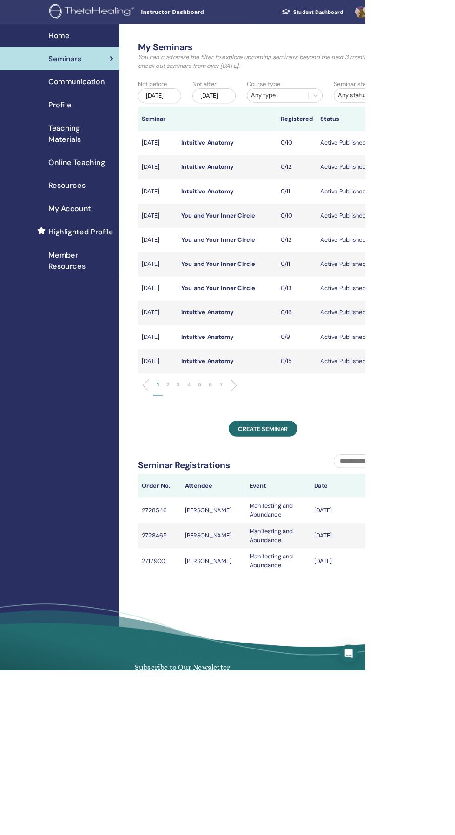
click at [287, 488] on li at bounding box center [288, 480] width 16 height 16
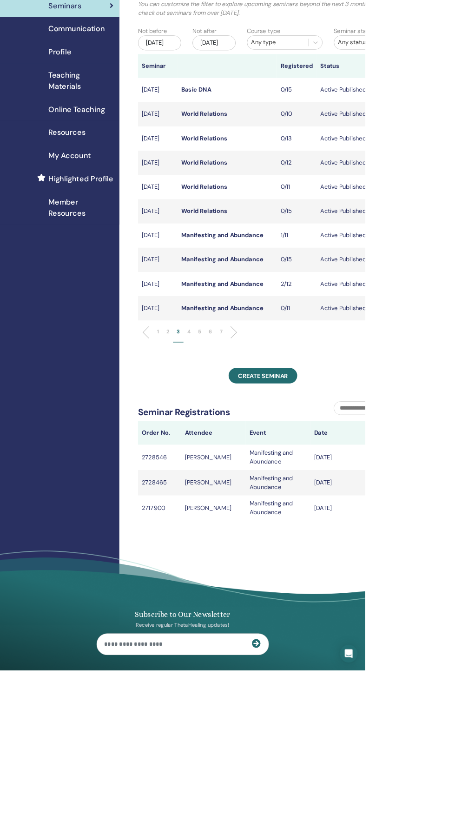
scroll to position [68, 0]
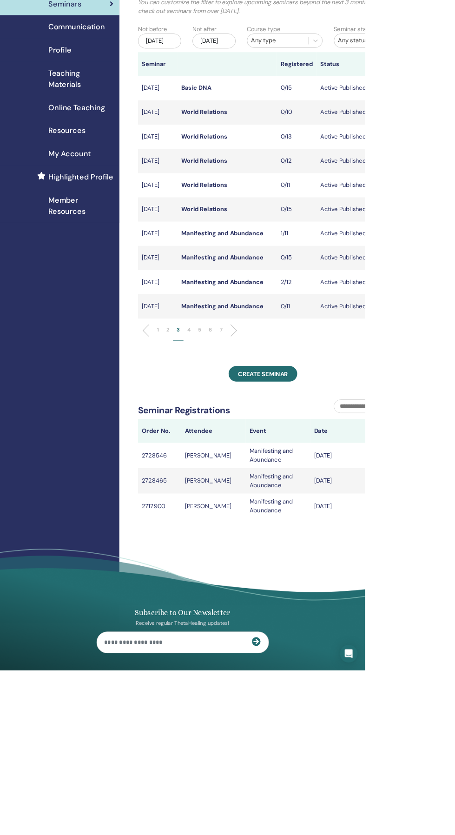
click at [251, 386] on link "Manifesting and Abundance" at bounding box center [277, 382] width 102 height 10
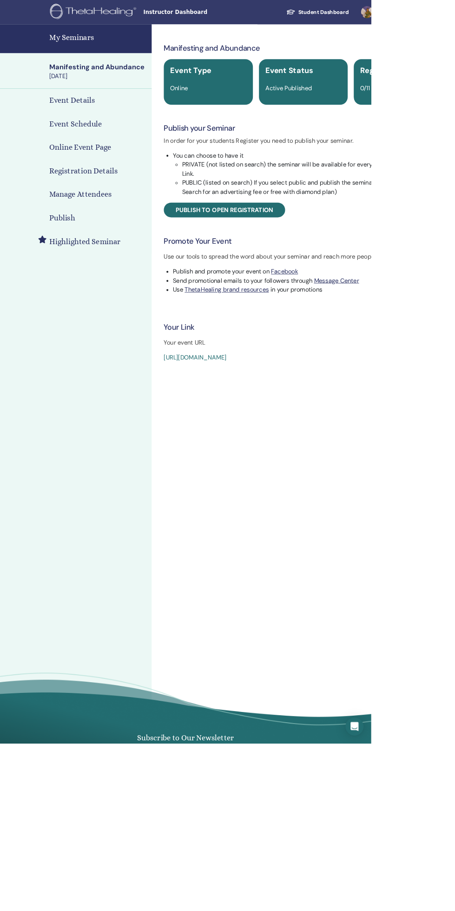
click at [102, 295] on h4 "Highlighted Seminar" at bounding box center [103, 296] width 87 height 14
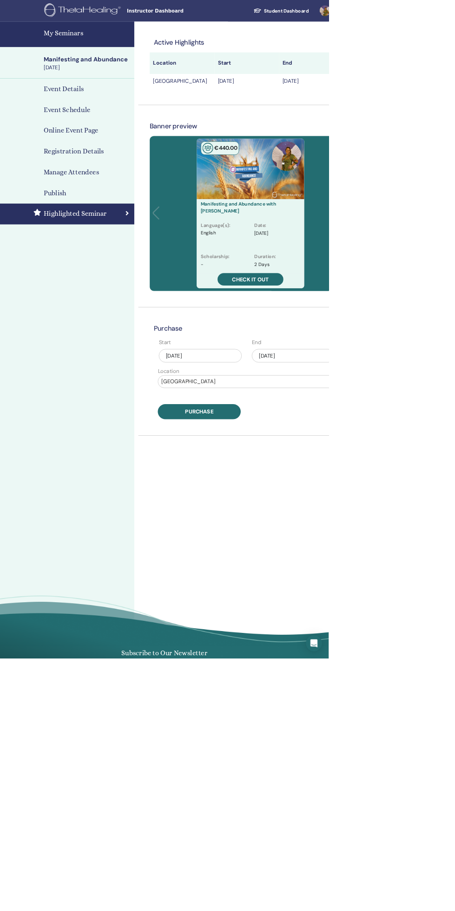
click at [81, 50] on h4 "My Seminars" at bounding box center [120, 46] width 120 height 14
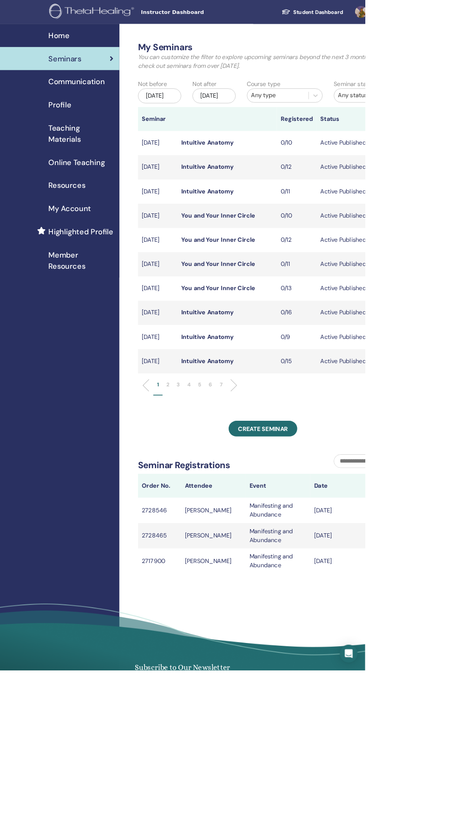
click at [291, 488] on li at bounding box center [288, 480] width 16 height 16
click at [283, 488] on li at bounding box center [288, 480] width 16 height 16
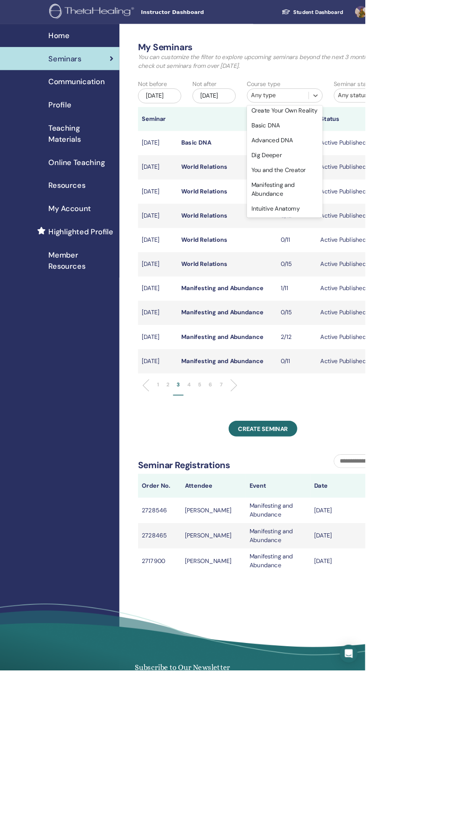
scroll to position [37, 0]
click at [348, 233] on div "Manifesting and Abundance" at bounding box center [355, 234] width 94 height 30
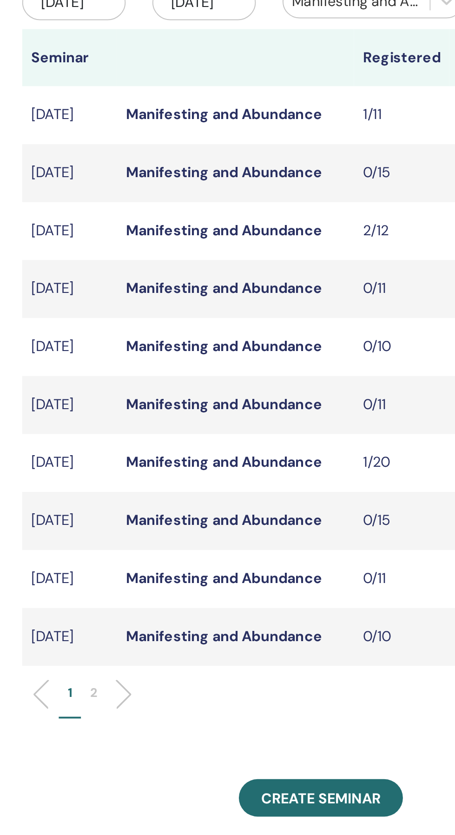
click at [296, 304] on link "Manifesting and Abundance" at bounding box center [277, 299] width 102 height 10
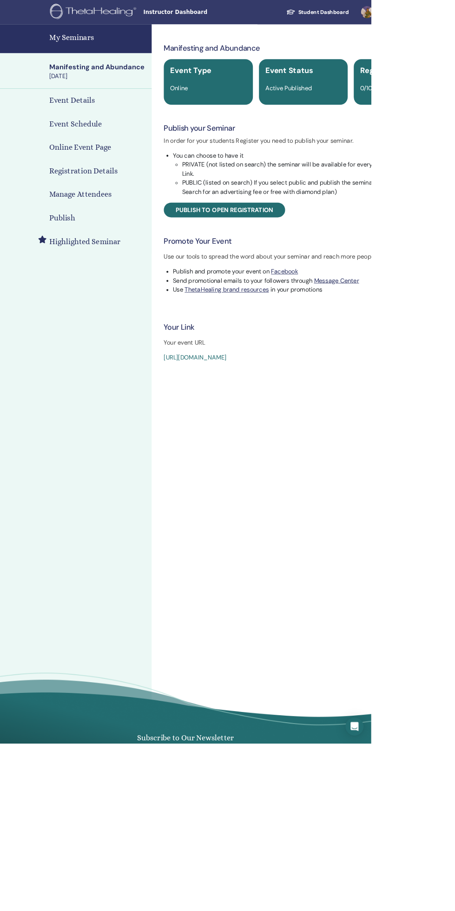
click at [105, 296] on h4 "Highlighted Seminar" at bounding box center [103, 296] width 87 height 14
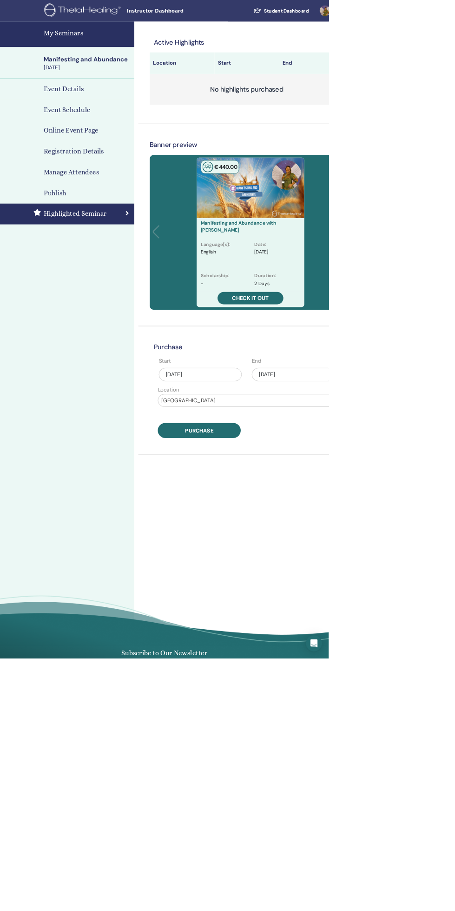
click at [126, 206] on h4 "Registration Details" at bounding box center [102, 210] width 84 height 14
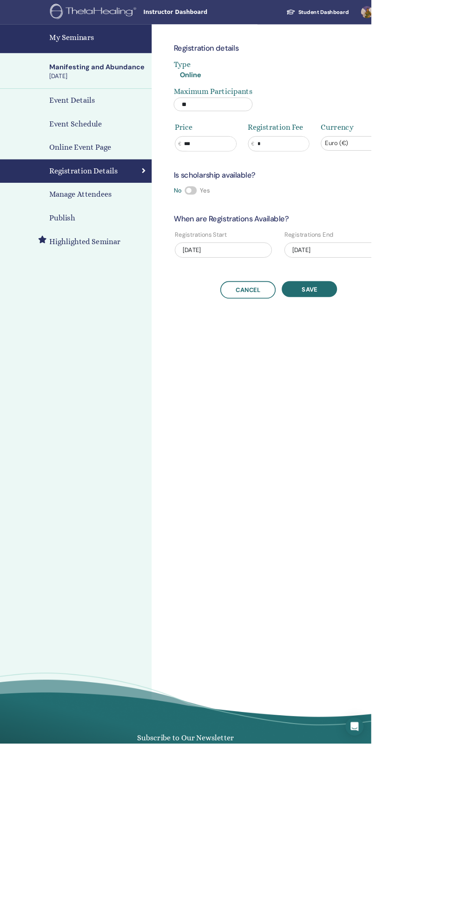
click at [426, 300] on div "[DATE]" at bounding box center [408, 306] width 119 height 19
click at [427, 602] on div "Registration details Type Online Maximum Participants ** Price € *** Registrati…" at bounding box center [372, 474] width 372 height 888
click at [129, 77] on div "Manifesting and Abundance" at bounding box center [120, 83] width 120 height 12
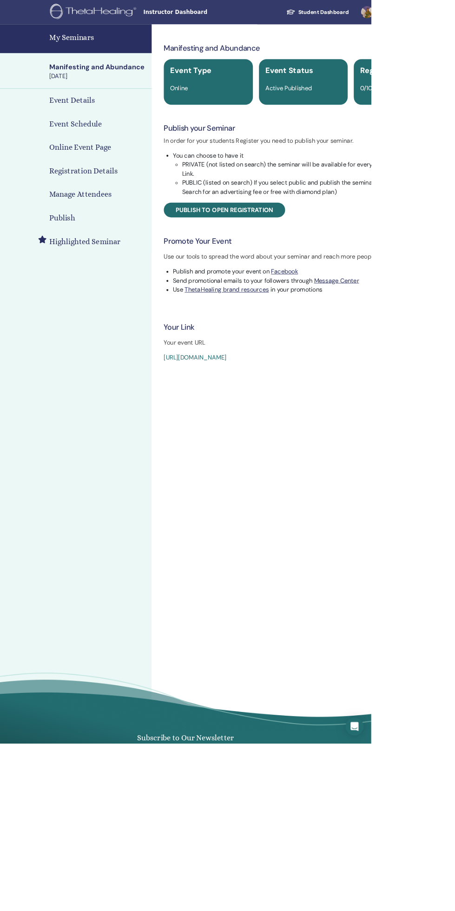
click at [108, 152] on h4 "Event Schedule" at bounding box center [92, 152] width 65 height 14
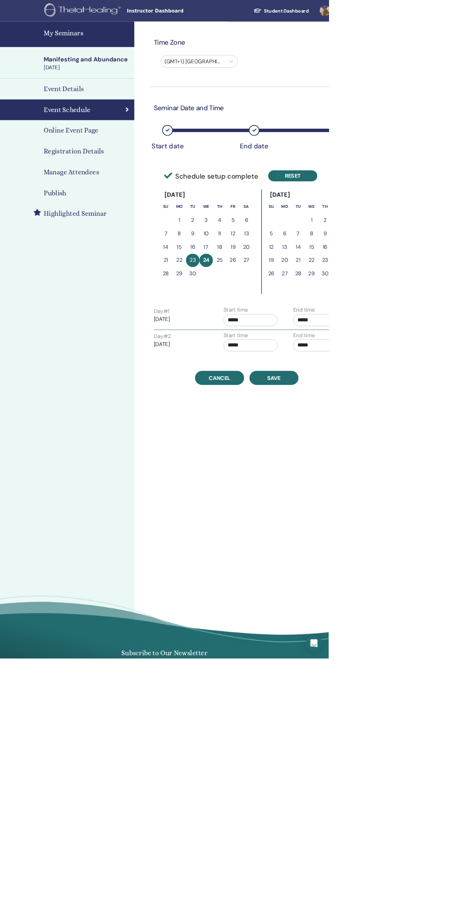
click at [414, 242] on button "Reset" at bounding box center [405, 243] width 68 height 15
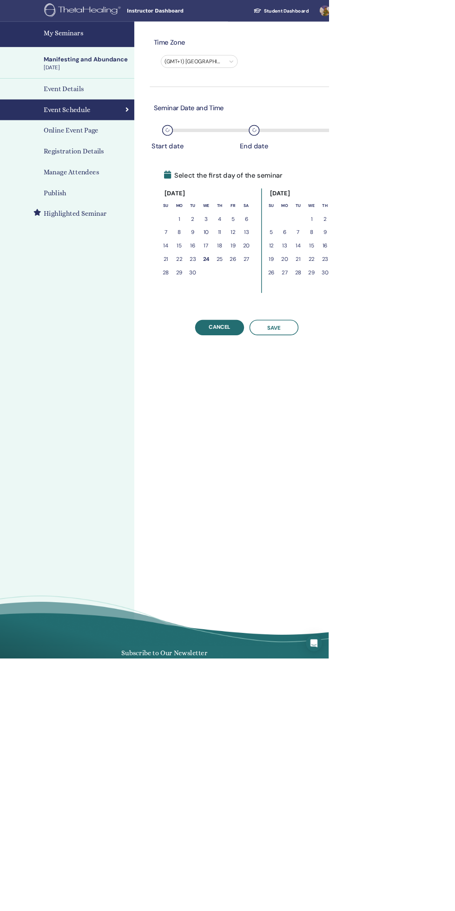
click at [316, 354] on button "26" at bounding box center [322, 359] width 19 height 19
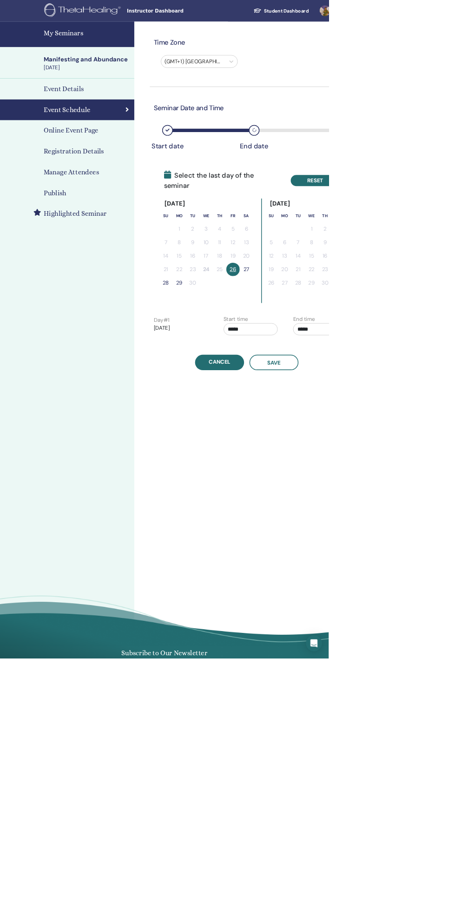
click at [446, 242] on button "Reset" at bounding box center [437, 249] width 68 height 15
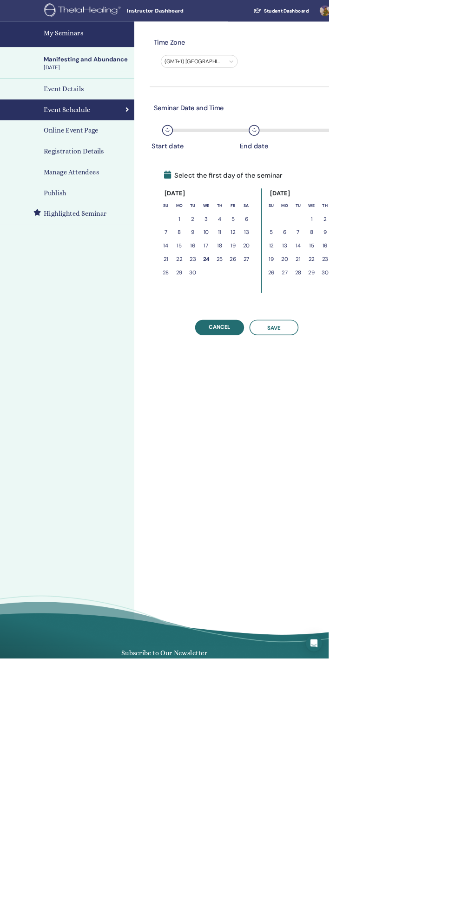
click at [308, 346] on button "18" at bounding box center [304, 340] width 19 height 19
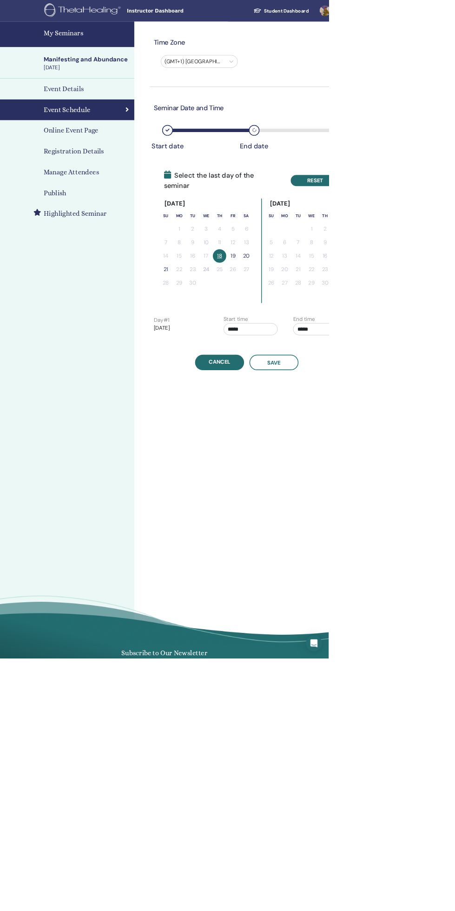
click at [455, 242] on button "Reset" at bounding box center [437, 249] width 68 height 15
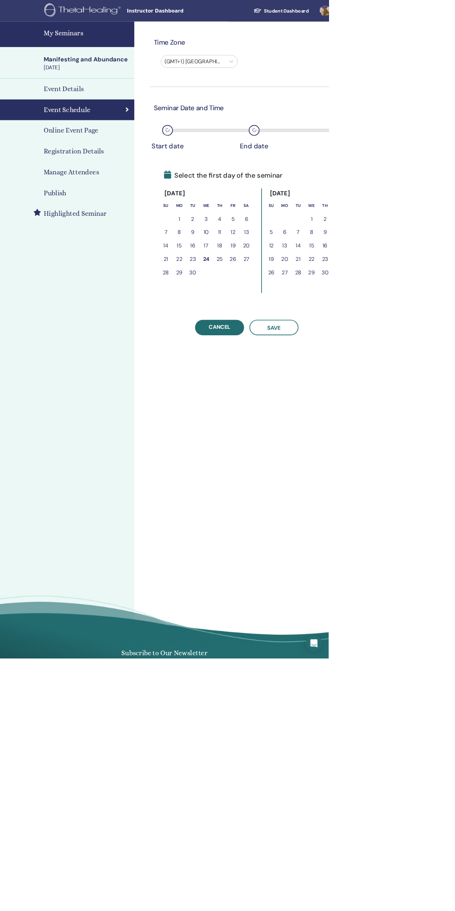
click at [299, 350] on td "25" at bounding box center [304, 359] width 19 height 19
click at [306, 355] on button "25" at bounding box center [304, 359] width 19 height 19
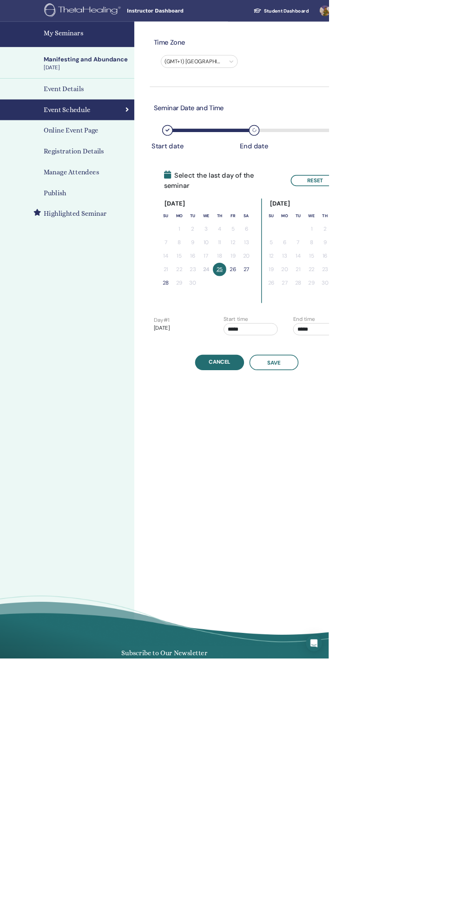
click at [325, 364] on button "26" at bounding box center [322, 373] width 19 height 19
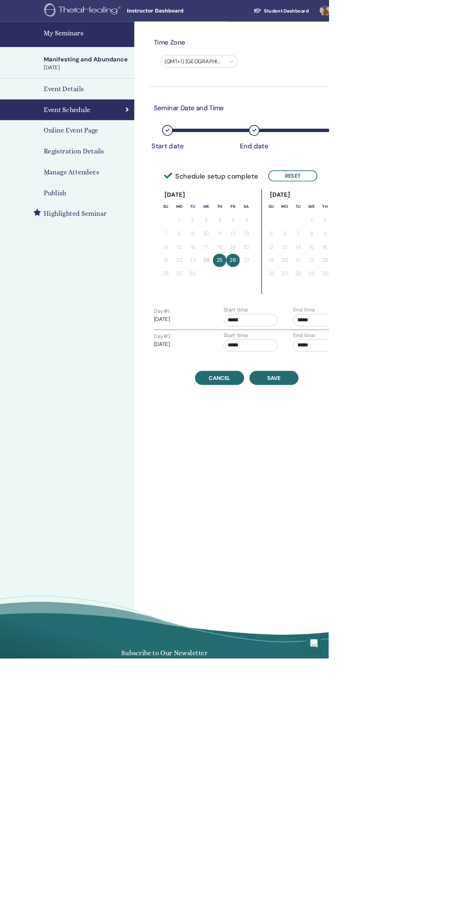
click at [354, 438] on input "*****" at bounding box center [347, 443] width 75 height 17
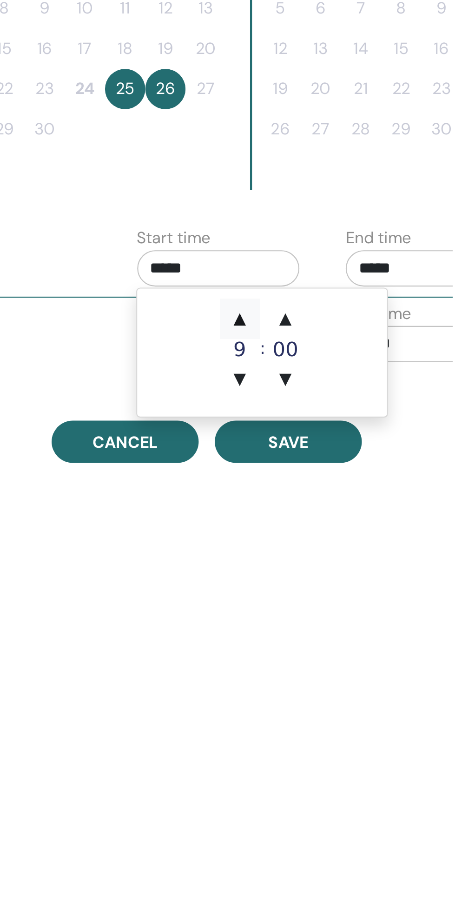
click at [360, 467] on span "▲" at bounding box center [357, 466] width 19 height 19
click at [361, 467] on span "▲" at bounding box center [357, 466] width 19 height 19
click at [360, 466] on span "▲" at bounding box center [357, 466] width 19 height 19
click at [360, 465] on span "▲" at bounding box center [357, 466] width 19 height 19
click at [359, 464] on span "▲" at bounding box center [357, 466] width 19 height 19
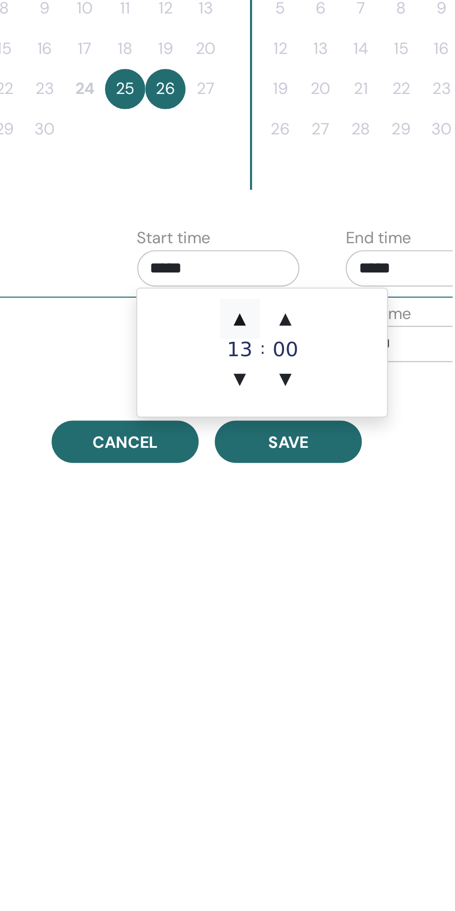
type input "*****"
click at [357, 461] on span "▲" at bounding box center [357, 466] width 19 height 19
click at [358, 463] on span "▲" at bounding box center [357, 466] width 19 height 19
click at [359, 464] on span "▲" at bounding box center [357, 466] width 19 height 19
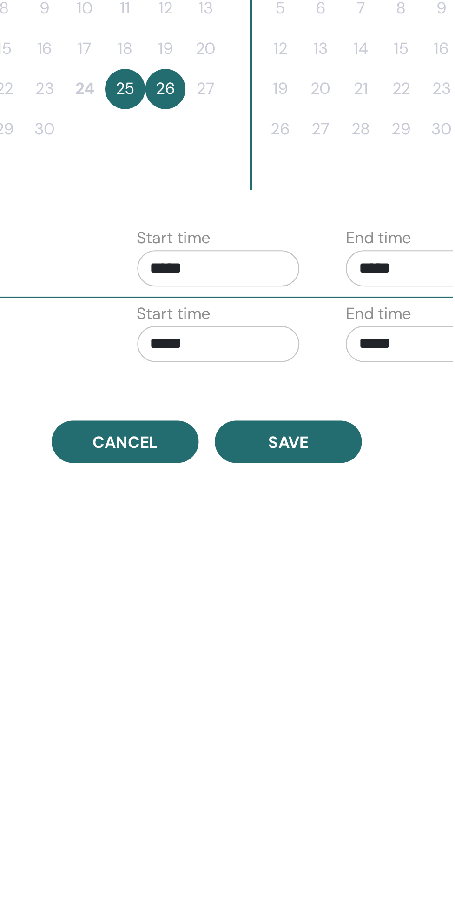
click at [431, 439] on input "*****" at bounding box center [443, 443] width 75 height 17
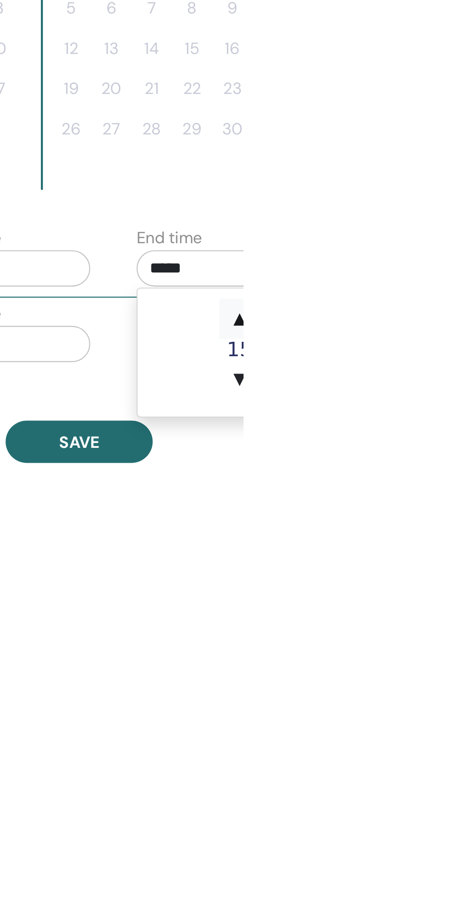
click at [455, 465] on span "▲" at bounding box center [453, 466] width 19 height 19
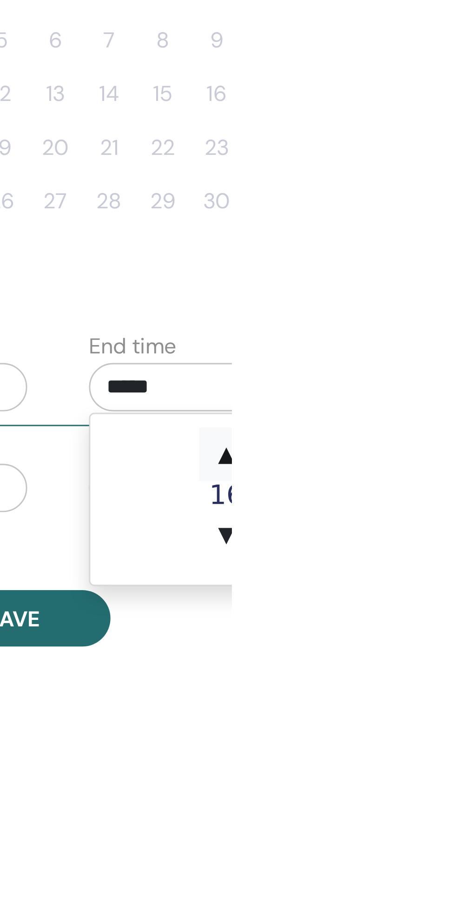
click at [453, 466] on span "▲" at bounding box center [453, 466] width 19 height 19
click at [455, 467] on span "▲" at bounding box center [453, 466] width 19 height 19
click at [455, 468] on span "▲" at bounding box center [453, 466] width 19 height 19
click at [455, 469] on span "▲" at bounding box center [453, 466] width 19 height 19
click at [455, 467] on span "▲" at bounding box center [453, 466] width 19 height 19
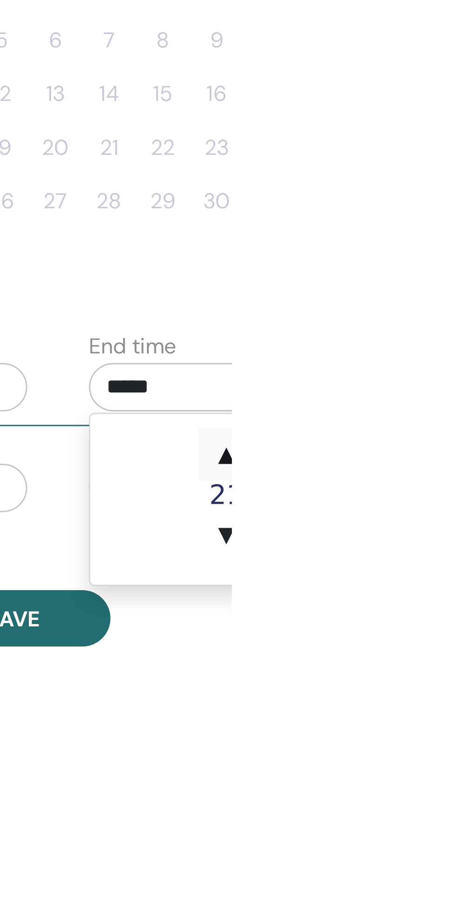
click at [455, 467] on span "▲" at bounding box center [453, 466] width 19 height 19
click at [455, 466] on span "▲" at bounding box center [453, 466] width 19 height 19
click at [452, 497] on span "▼" at bounding box center [453, 494] width 19 height 19
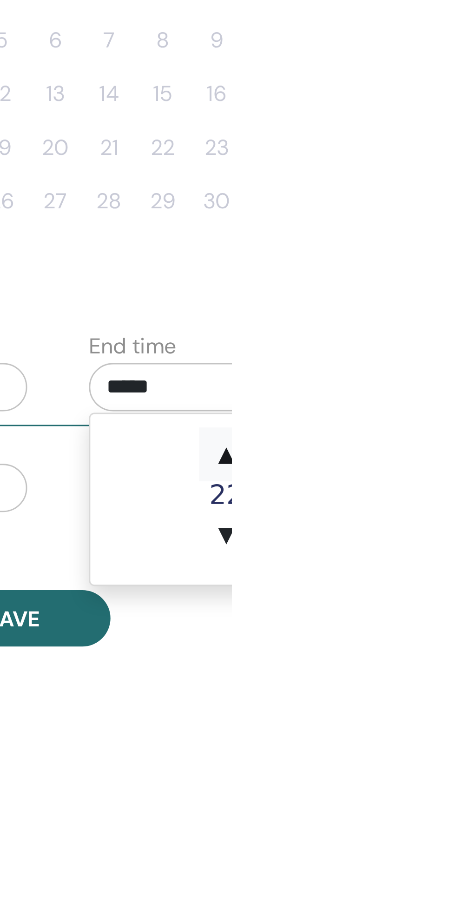
click at [451, 465] on span "▲" at bounding box center [453, 466] width 19 height 19
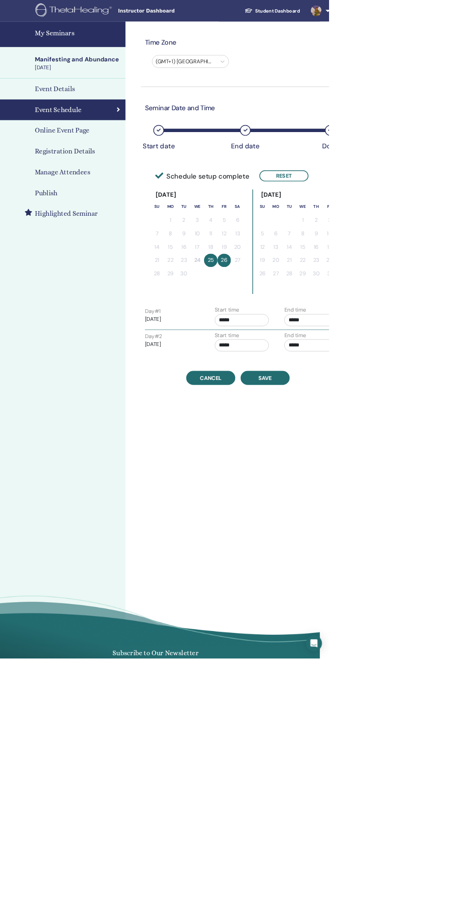
scroll to position [0, 12]
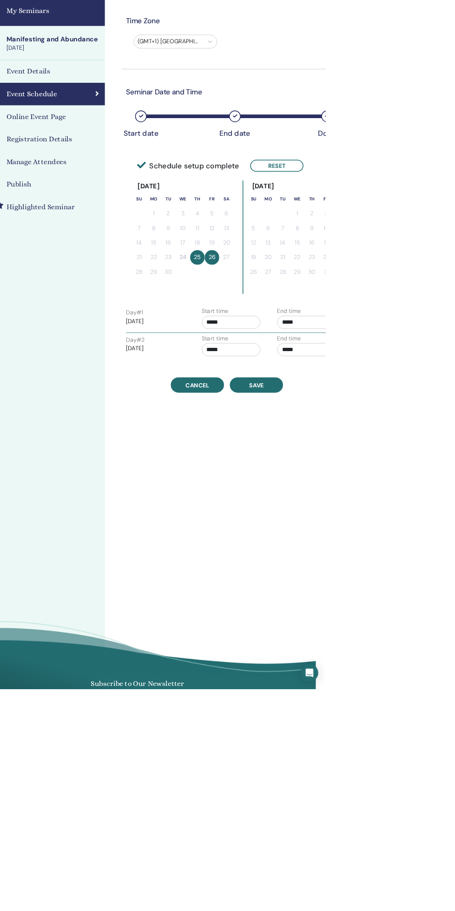
click at [446, 443] on input "*****" at bounding box center [431, 443] width 75 height 17
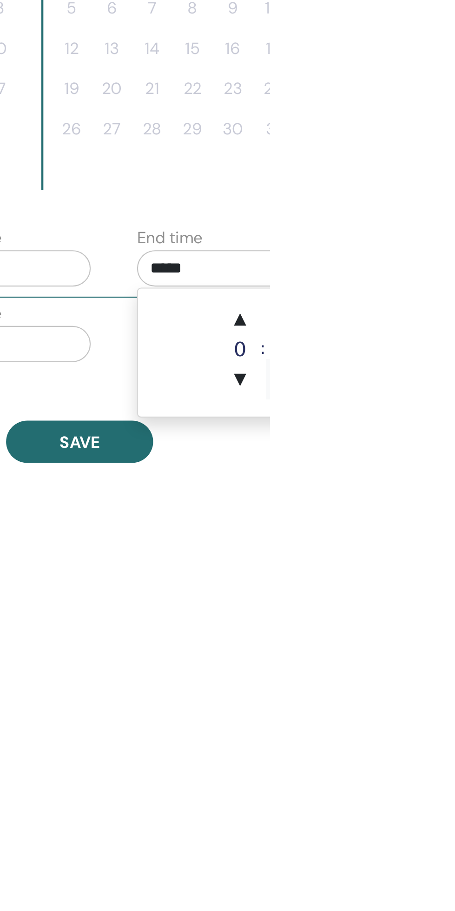
click at [455, 497] on span "▼" at bounding box center [462, 494] width 19 height 19
click at [436, 468] on span "▲" at bounding box center [441, 466] width 19 height 19
click at [442, 496] on span "▼" at bounding box center [441, 494] width 19 height 19
click at [440, 498] on span "▼" at bounding box center [441, 494] width 19 height 19
click at [455, 464] on span "▲" at bounding box center [462, 466] width 19 height 19
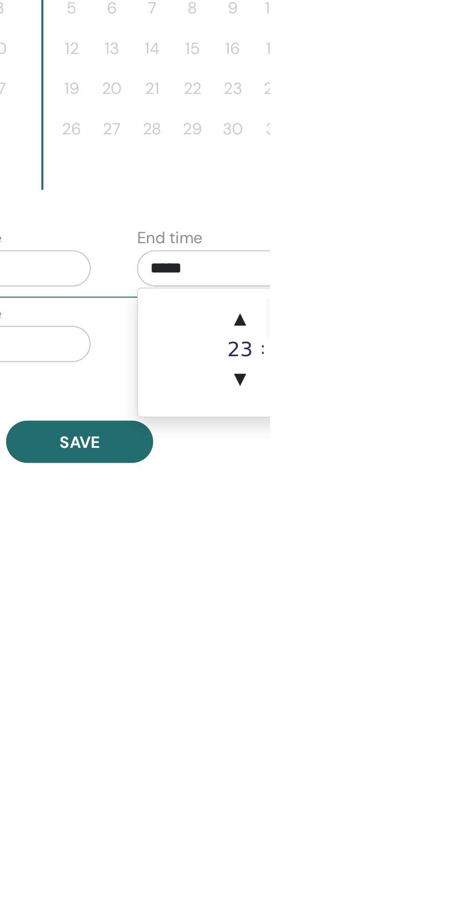
click at [455, 466] on span "▲" at bounding box center [462, 466] width 19 height 19
click at [455, 467] on span "▲" at bounding box center [462, 466] width 19 height 19
click at [455, 468] on span "▲" at bounding box center [462, 466] width 19 height 19
click at [455, 467] on span "▲" at bounding box center [462, 466] width 19 height 19
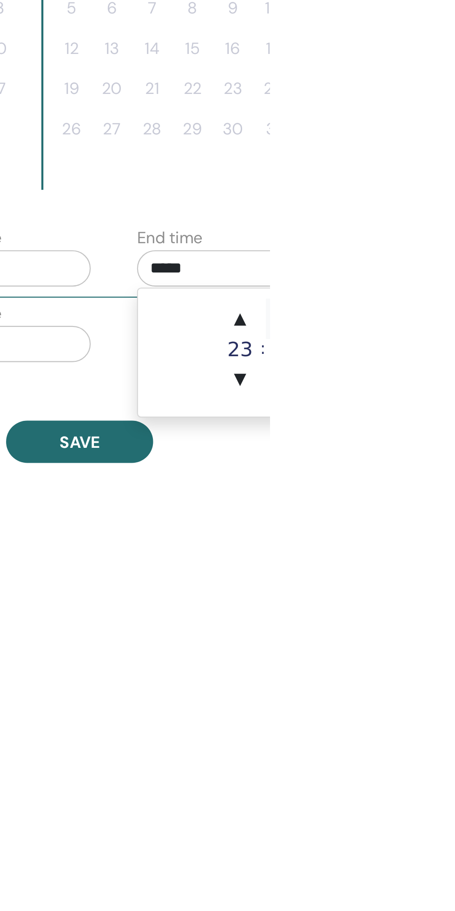
type input "*****"
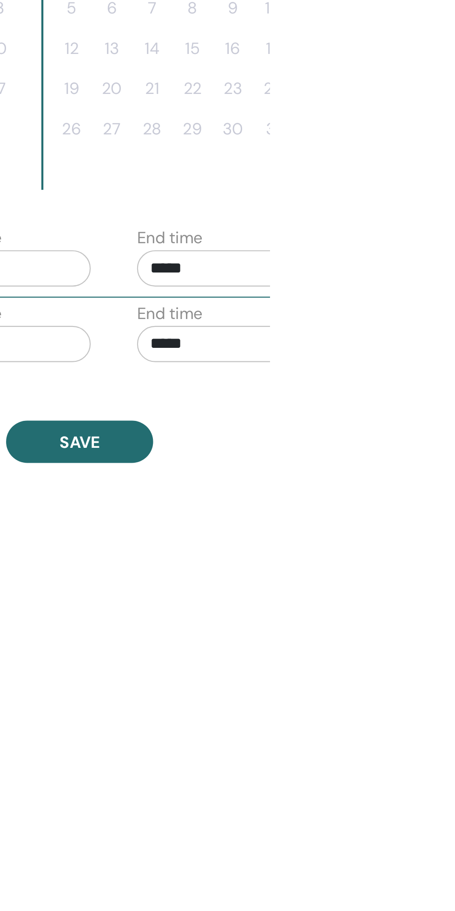
click at [455, 560] on div "Time Zone (GMT+1) Europe/Dublin Seminar Date and Time Start date End date Done …" at bounding box center [360, 474] width 372 height 888
click at [428, 477] on input "*****" at bounding box center [431, 478] width 75 height 17
click at [455, 499] on span "▲" at bounding box center [462, 501] width 19 height 19
click at [455, 501] on span "▲" at bounding box center [462, 501] width 19 height 19
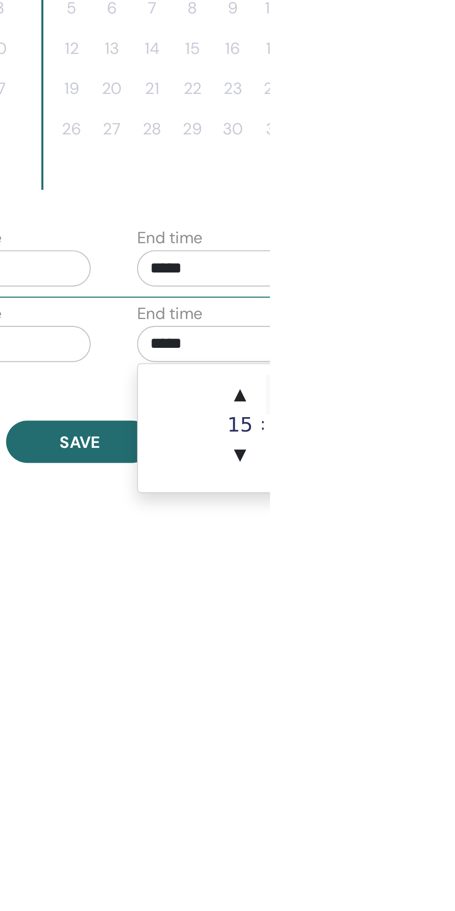
click at [455, 502] on span "▲" at bounding box center [462, 501] width 19 height 19
click at [455, 499] on span "▲" at bounding box center [462, 501] width 19 height 19
click at [455, 501] on span "▲" at bounding box center [462, 501] width 19 height 19
click at [441, 498] on span "▲" at bounding box center [441, 501] width 19 height 19
click at [443, 499] on span "▲" at bounding box center [441, 501] width 19 height 19
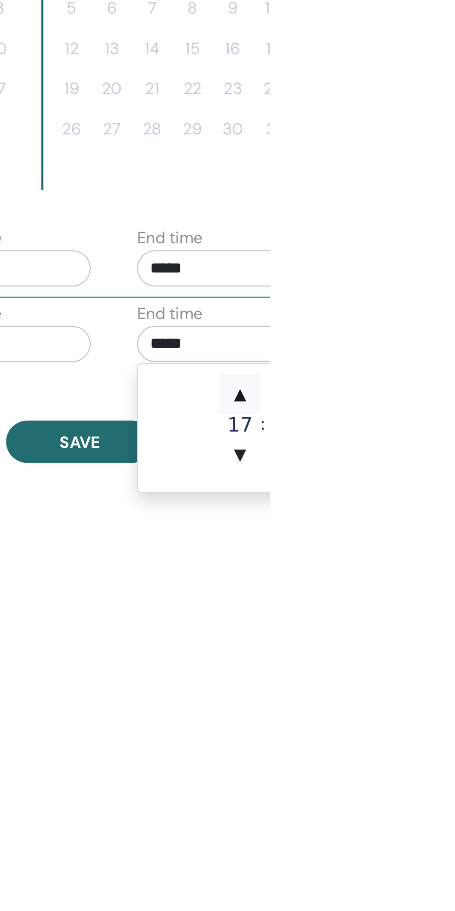
click at [443, 499] on span "▲" at bounding box center [441, 501] width 19 height 19
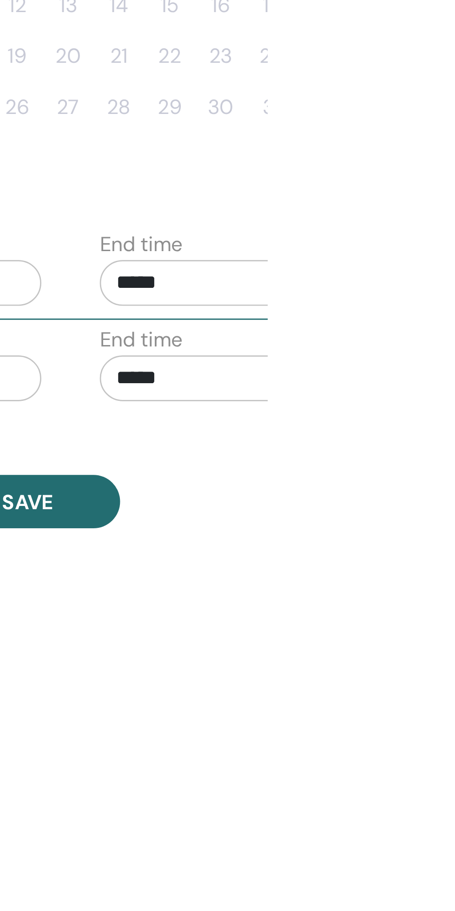
click at [448, 482] on input "*****" at bounding box center [431, 478] width 75 height 17
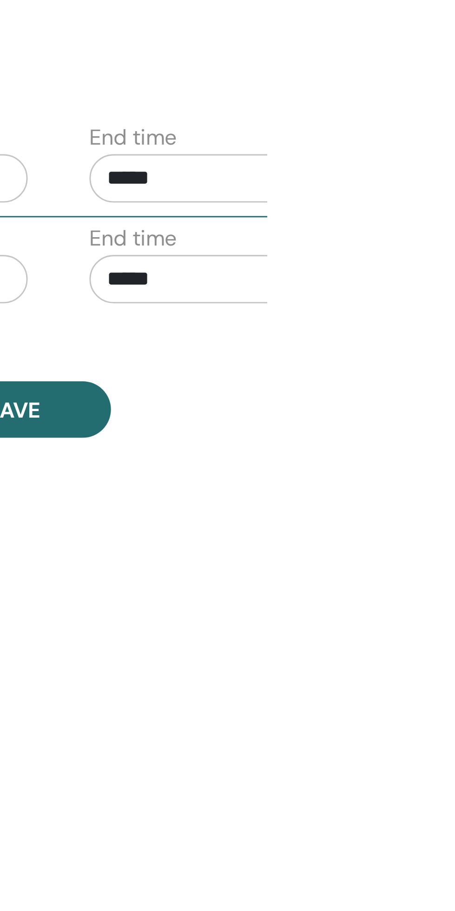
click at [431, 477] on input "*****" at bounding box center [431, 478] width 75 height 17
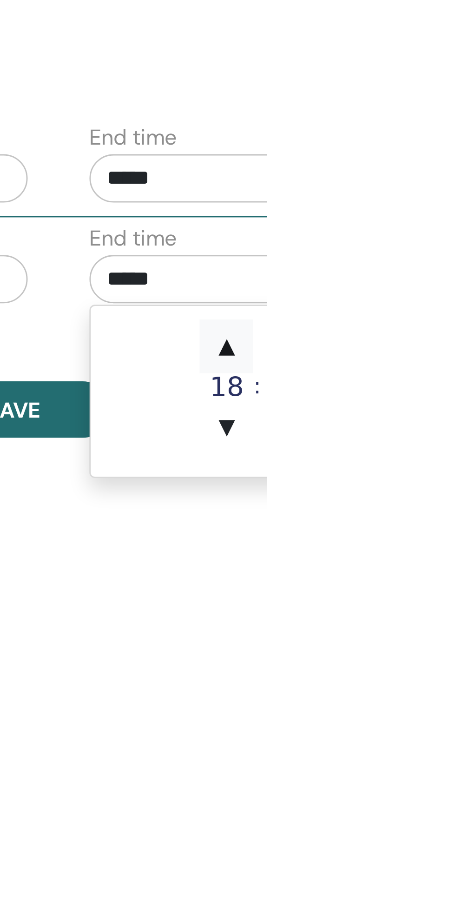
click at [441, 503] on span "▲" at bounding box center [441, 501] width 19 height 19
click at [444, 503] on span "▲" at bounding box center [441, 501] width 19 height 19
click at [443, 501] on span "▲" at bounding box center [441, 501] width 19 height 19
click at [445, 501] on span "▲" at bounding box center [441, 501] width 19 height 19
click at [444, 501] on span "▲" at bounding box center [441, 501] width 19 height 19
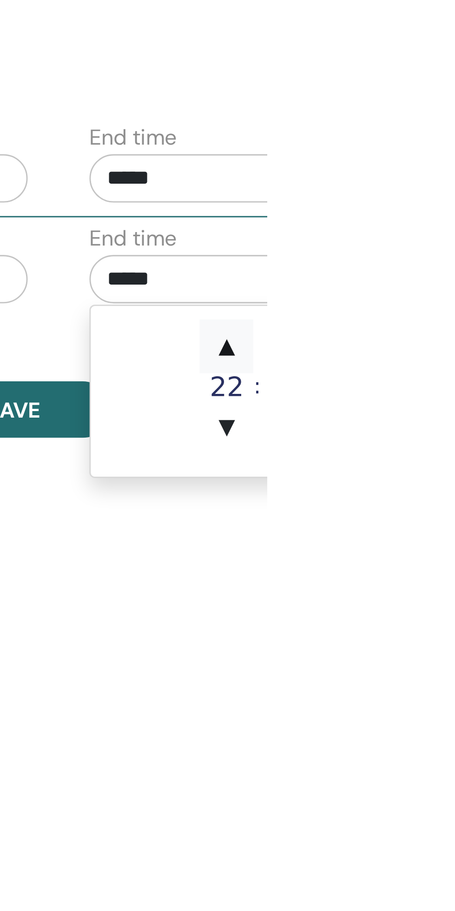
type input "*****"
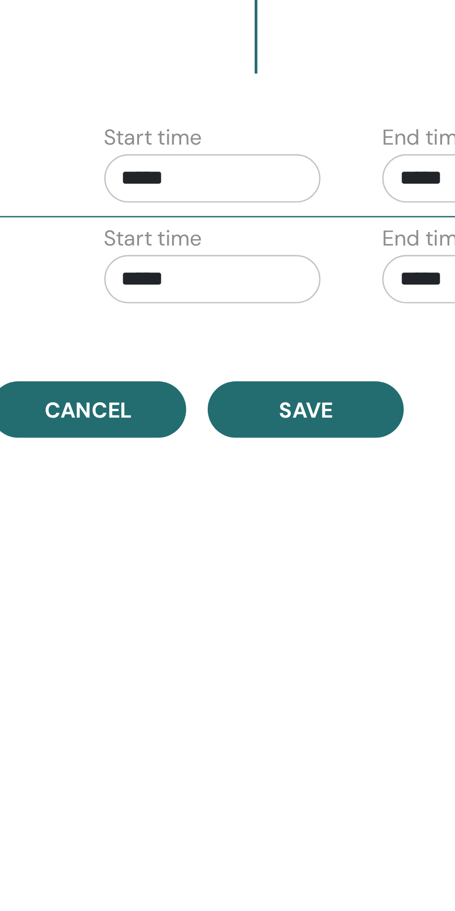
click at [333, 475] on input "*****" at bounding box center [335, 478] width 75 height 17
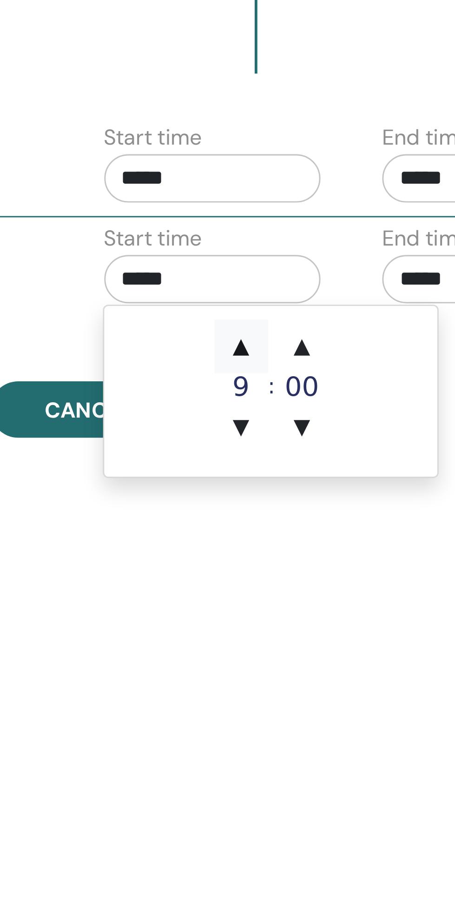
click at [347, 500] on span "▲" at bounding box center [345, 501] width 19 height 19
click at [345, 500] on span "▲" at bounding box center [345, 501] width 19 height 19
click at [346, 500] on span "▲" at bounding box center [345, 501] width 19 height 19
click at [347, 499] on span "▲" at bounding box center [345, 501] width 19 height 19
click at [347, 501] on span "▲" at bounding box center [345, 501] width 19 height 19
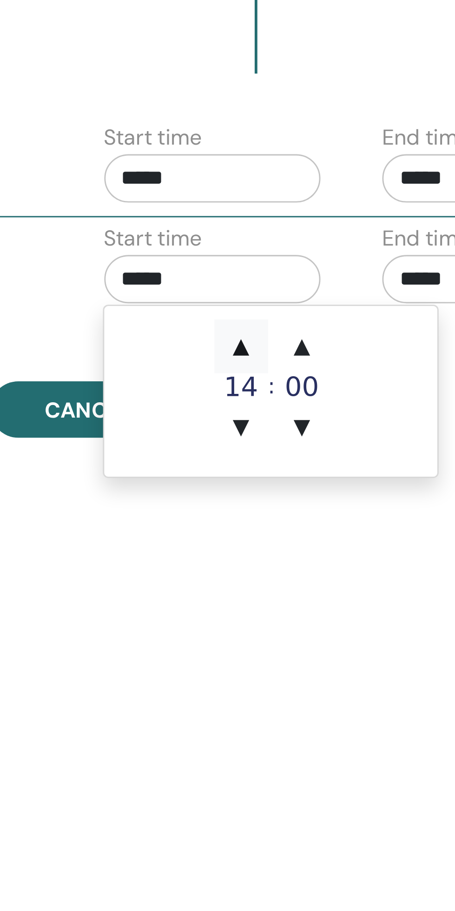
click at [348, 501] on span "▲" at bounding box center [345, 501] width 19 height 19
click at [347, 501] on span "▲" at bounding box center [345, 501] width 19 height 19
click at [346, 500] on span "▲" at bounding box center [345, 501] width 19 height 19
click at [369, 500] on span "▲" at bounding box center [366, 501] width 19 height 19
click at [370, 499] on span "▲" at bounding box center [366, 501] width 19 height 19
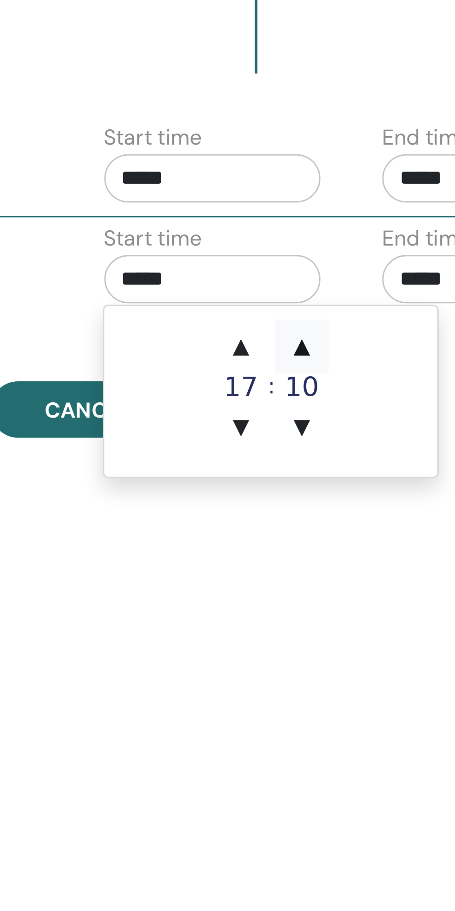
click at [368, 502] on span "▲" at bounding box center [366, 501] width 19 height 19
click at [369, 501] on span "▲" at bounding box center [366, 501] width 19 height 19
click at [370, 501] on span "▲" at bounding box center [366, 501] width 19 height 19
click at [368, 502] on span "▲" at bounding box center [366, 501] width 19 height 19
type input "*****"
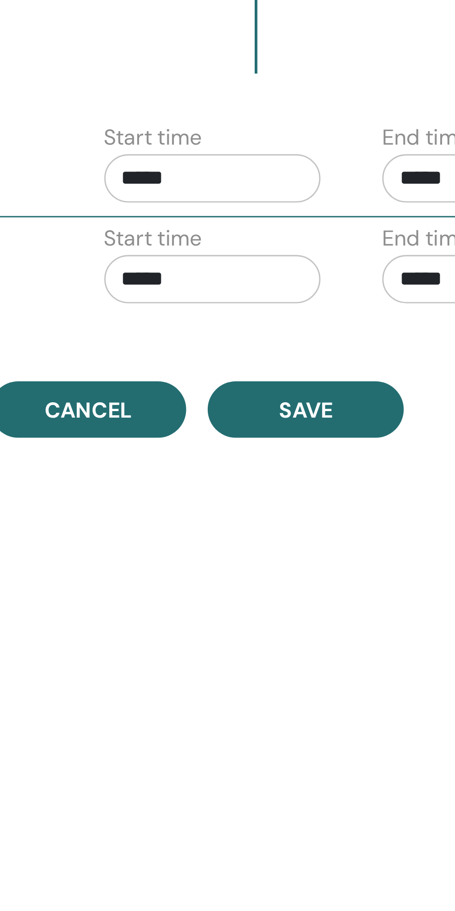
click at [343, 440] on input "*****" at bounding box center [335, 443] width 75 height 17
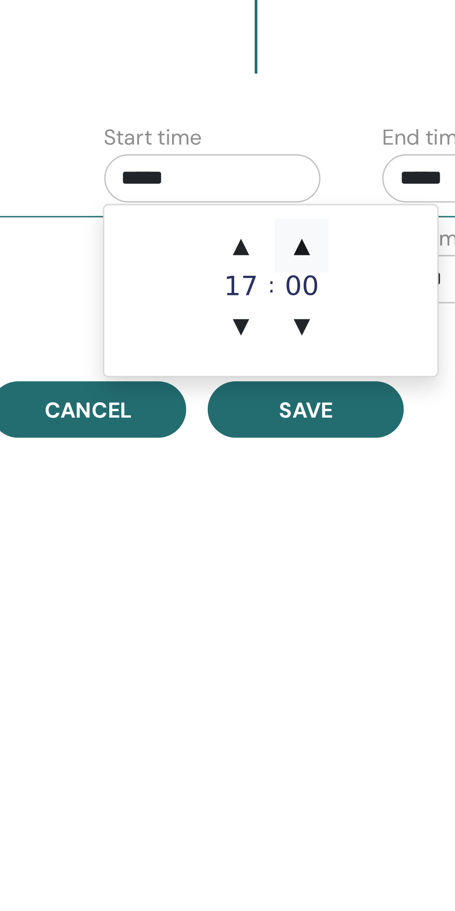
click at [369, 466] on span "▲" at bounding box center [366, 466] width 19 height 19
click at [370, 467] on span "▲" at bounding box center [366, 466] width 19 height 19
click at [370, 466] on span "▲" at bounding box center [366, 466] width 19 height 19
click at [371, 465] on span "▲" at bounding box center [366, 466] width 19 height 19
click at [371, 464] on span "▲" at bounding box center [366, 466] width 19 height 19
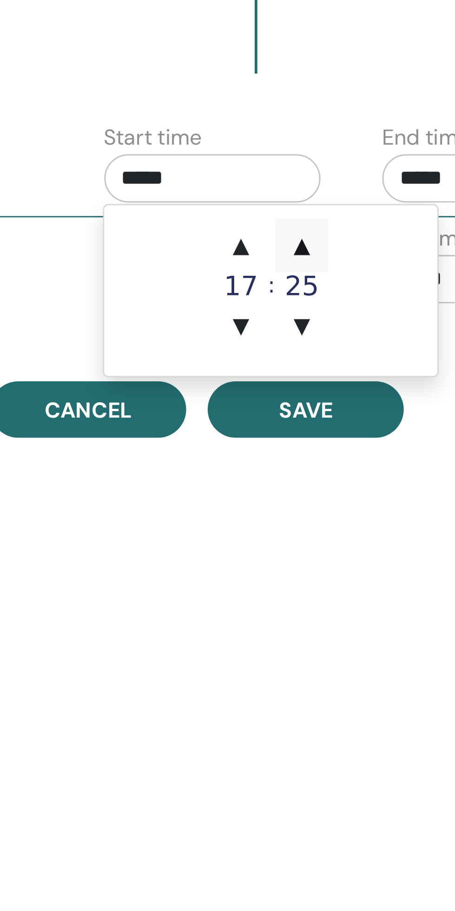
click at [370, 464] on span "▲" at bounding box center [366, 466] width 19 height 19
type input "*****"
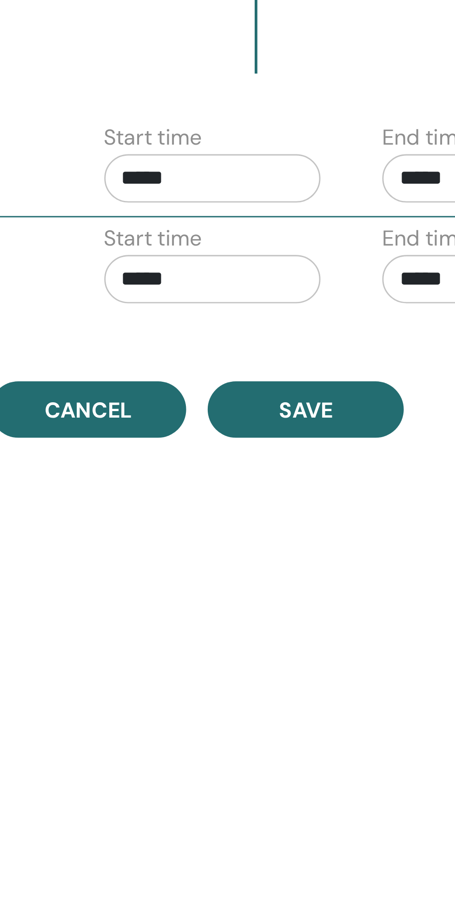
click at [378, 590] on div "Time Zone (GMT+1) Europe/Dublin Seminar Date and Time Start date End date Done …" at bounding box center [360, 474] width 372 height 888
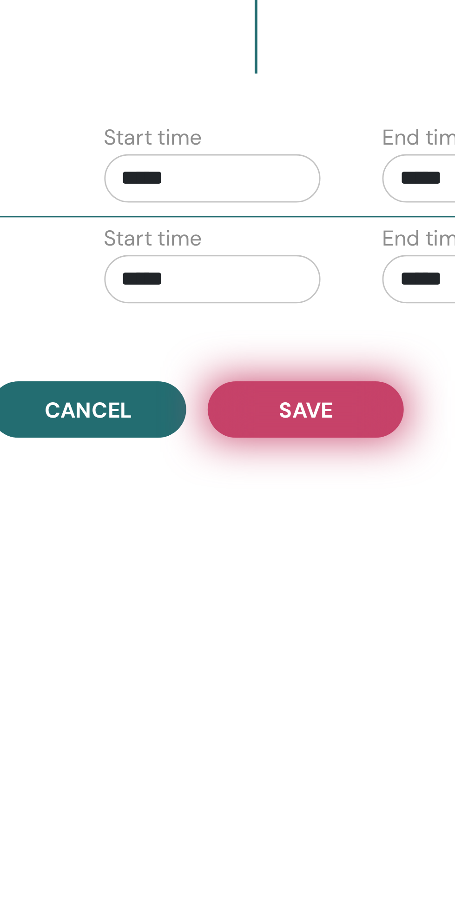
click at [377, 523] on button "Save" at bounding box center [367, 523] width 68 height 20
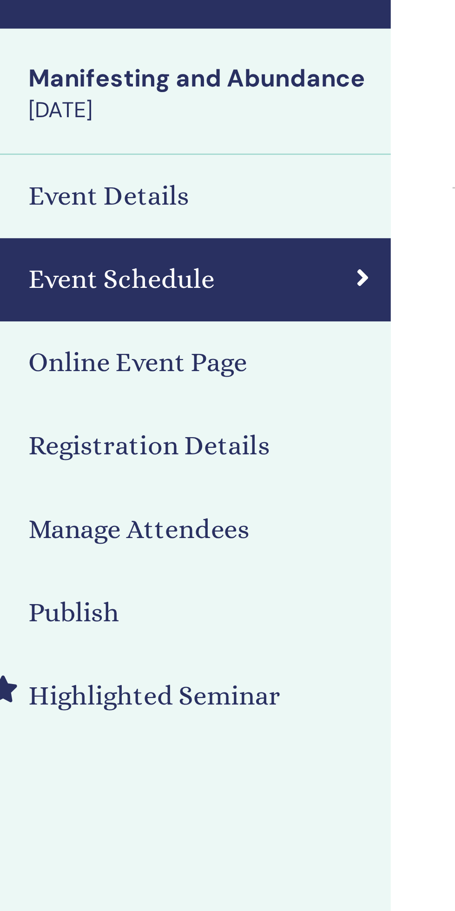
click at [119, 125] on div "Event Details" at bounding box center [92, 123] width 171 height 14
